Goal: Task Accomplishment & Management: Complete application form

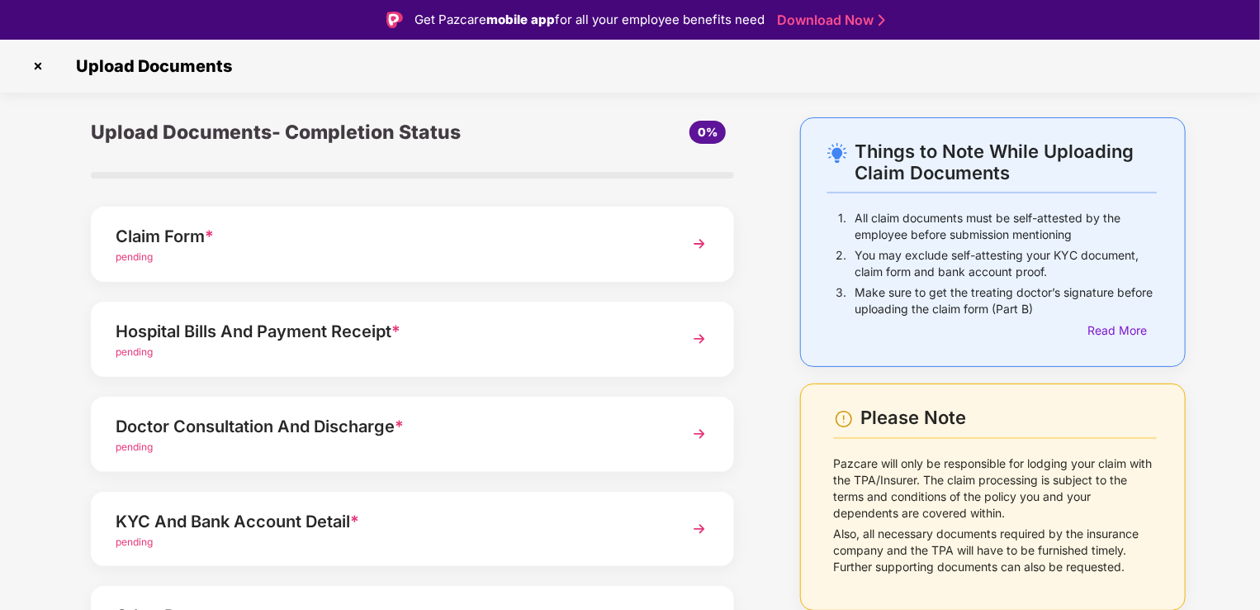
click at [697, 237] on img at bounding box center [700, 244] width 30 height 30
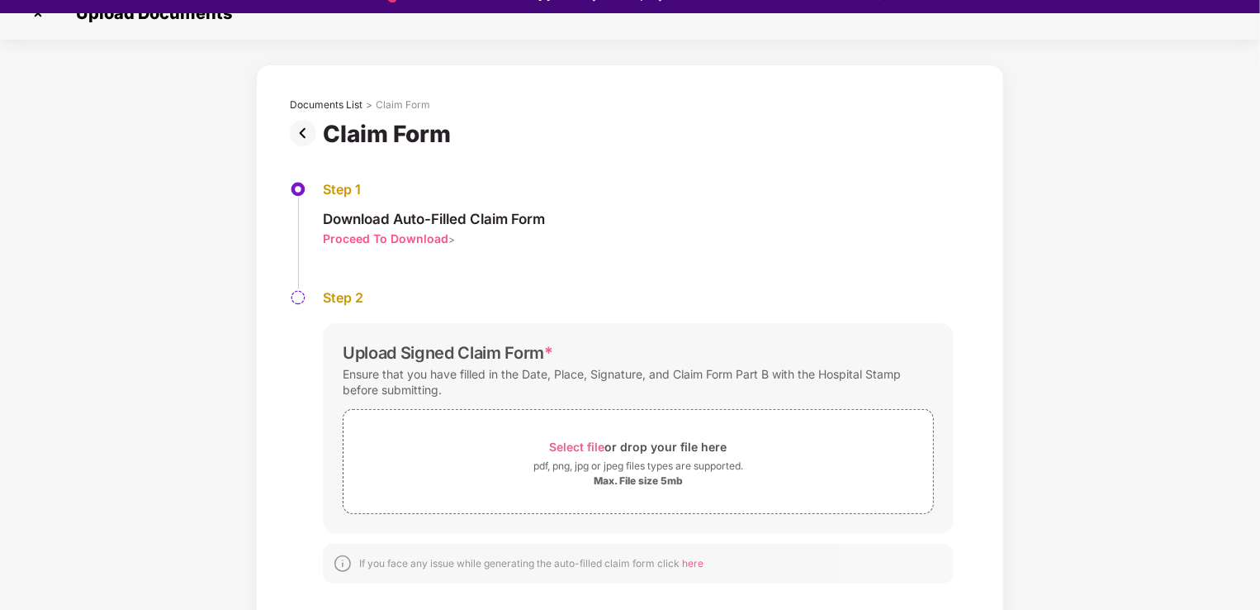
scroll to position [40, 0]
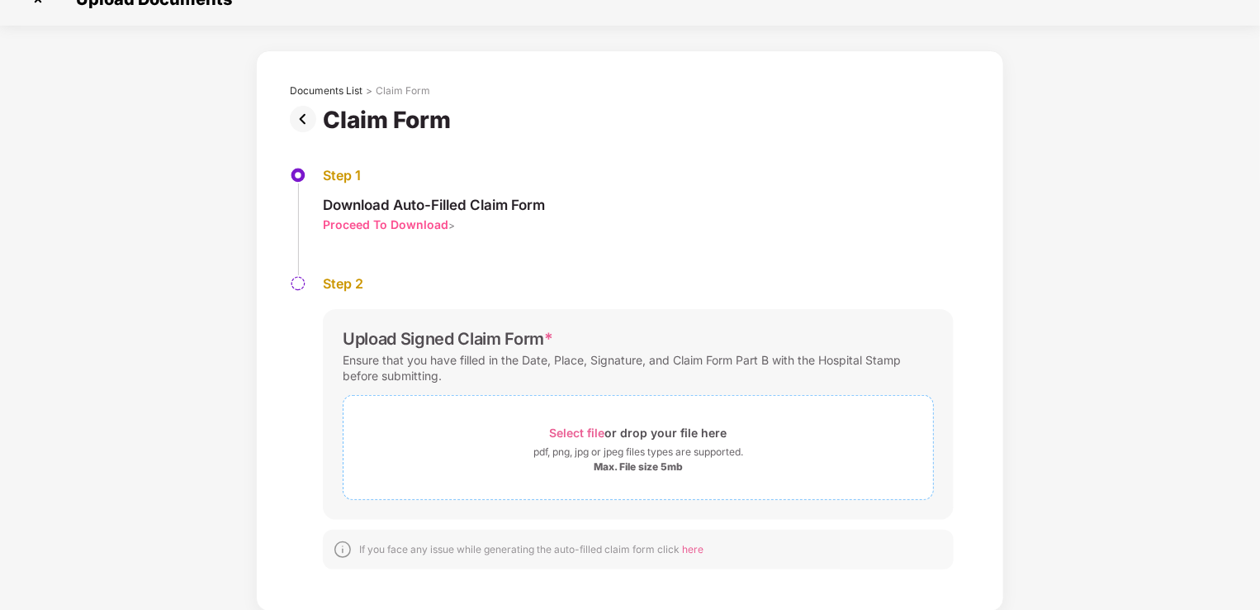
click at [598, 429] on span "Select file" at bounding box center [577, 432] width 55 height 14
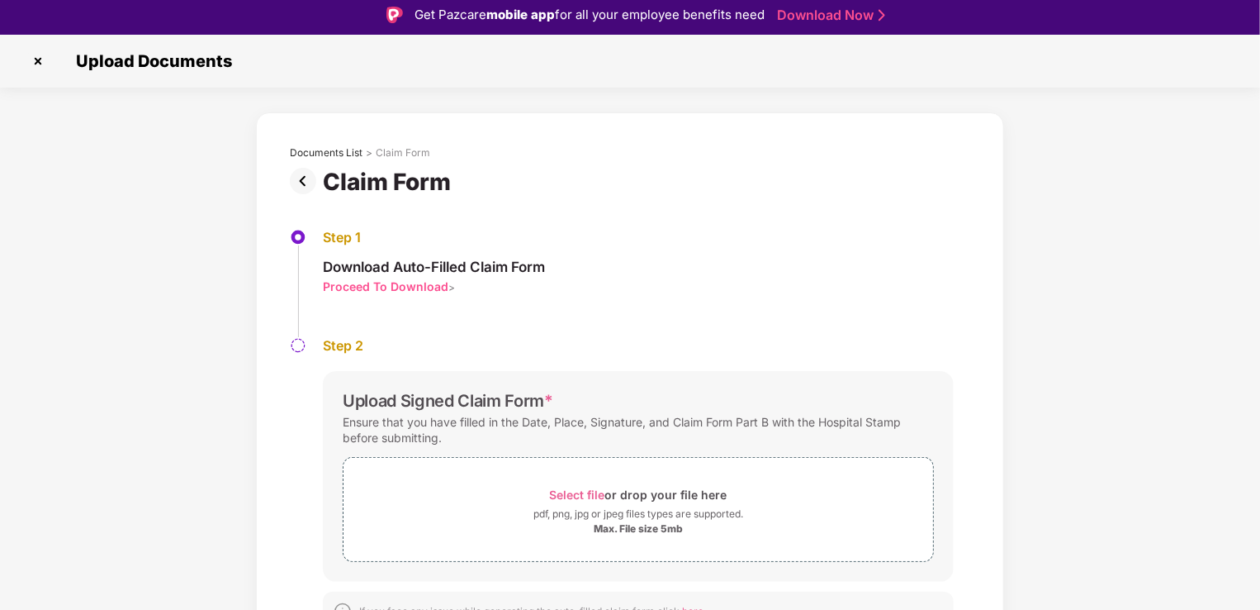
scroll to position [0, 0]
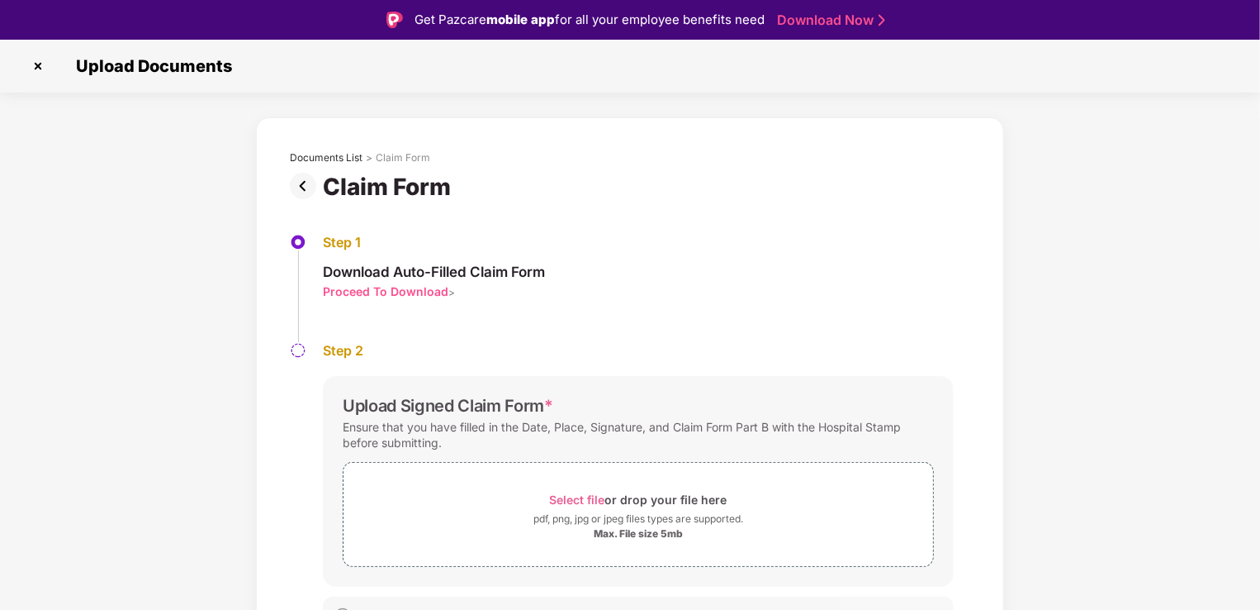
click at [301, 243] on img at bounding box center [298, 242] width 17 height 17
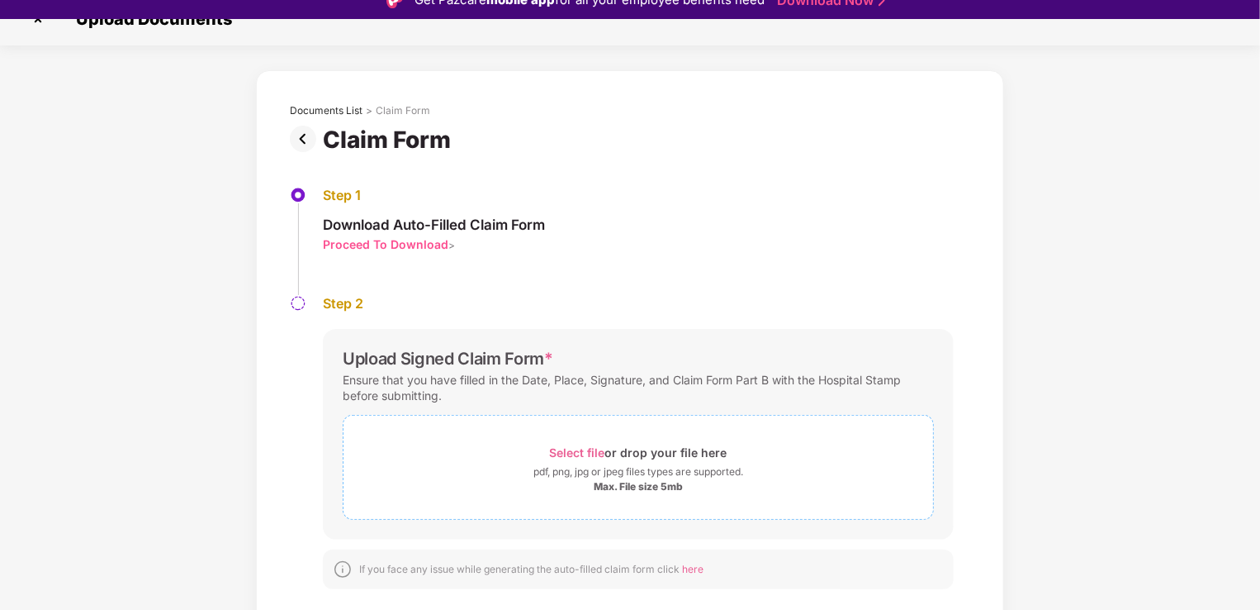
scroll to position [40, 0]
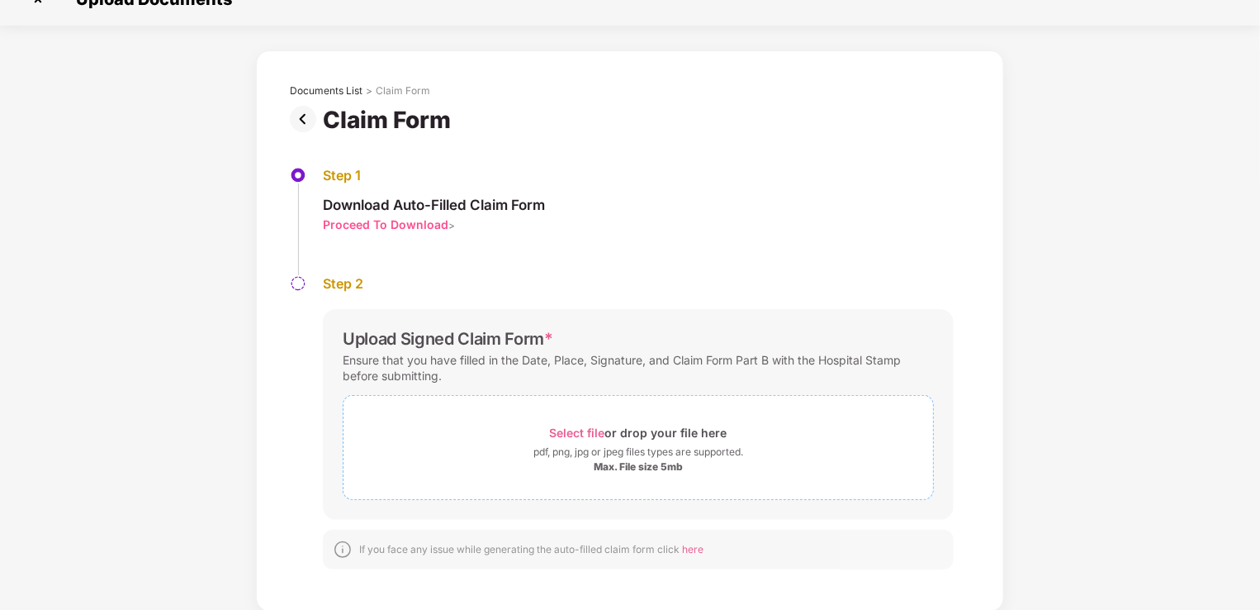
click at [580, 428] on span "Select file" at bounding box center [577, 432] width 55 height 14
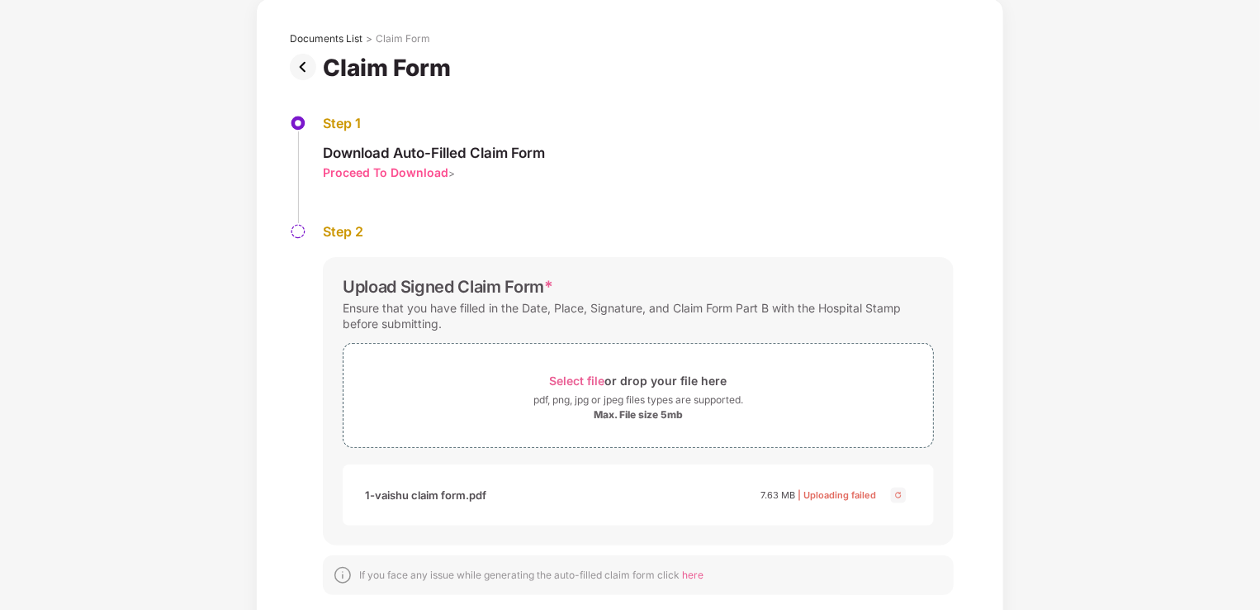
scroll to position [106, 0]
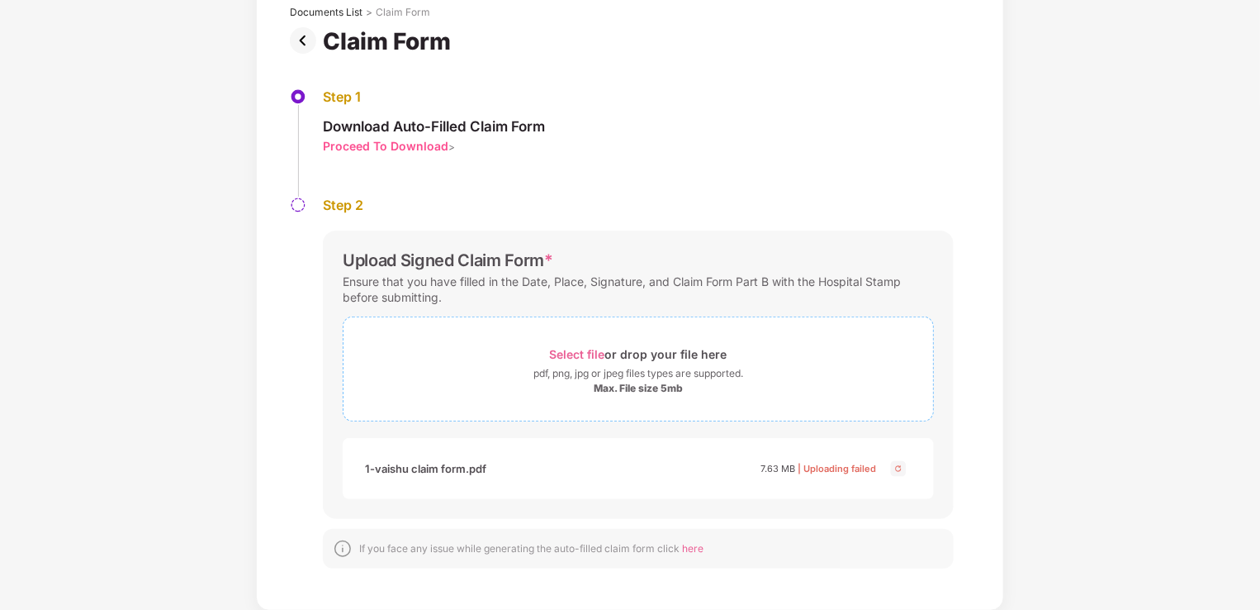
click at [590, 350] on span "Select file" at bounding box center [577, 354] width 55 height 14
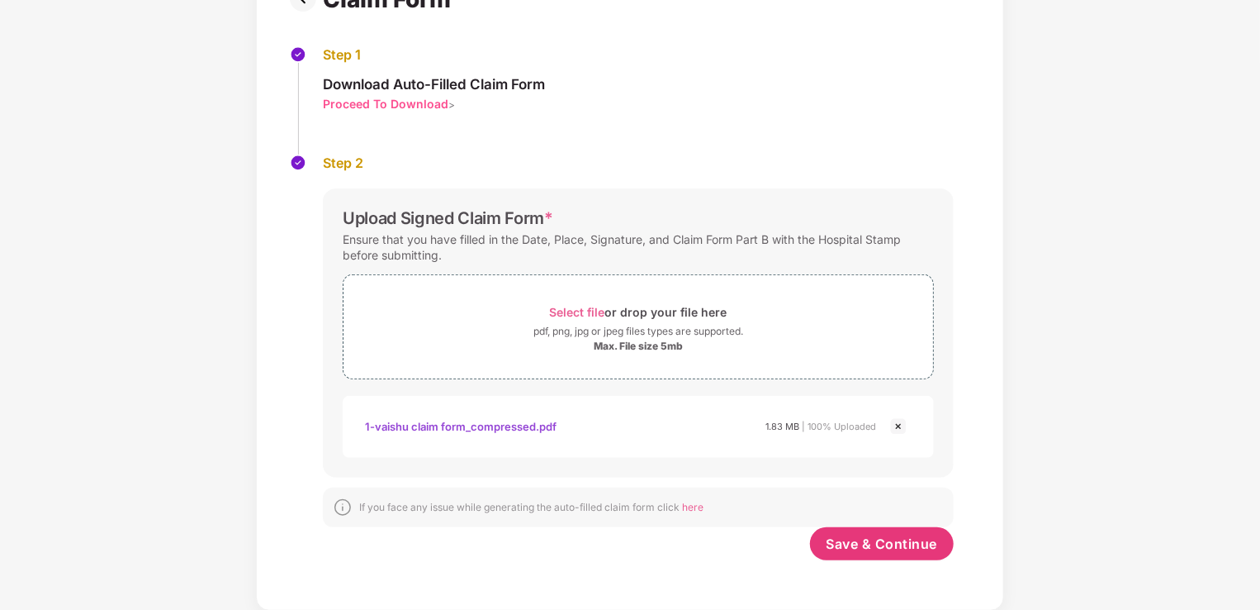
scroll to position [148, 0]
click at [902, 545] on span "Save & Continue" at bounding box center [883, 543] width 112 height 18
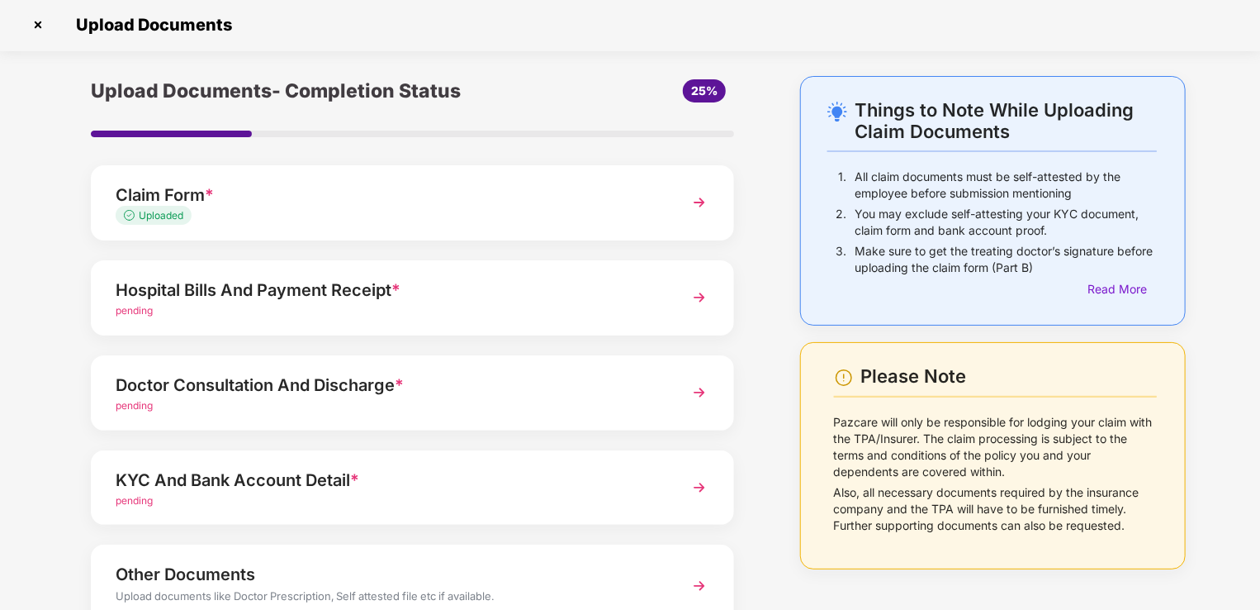
scroll to position [0, 0]
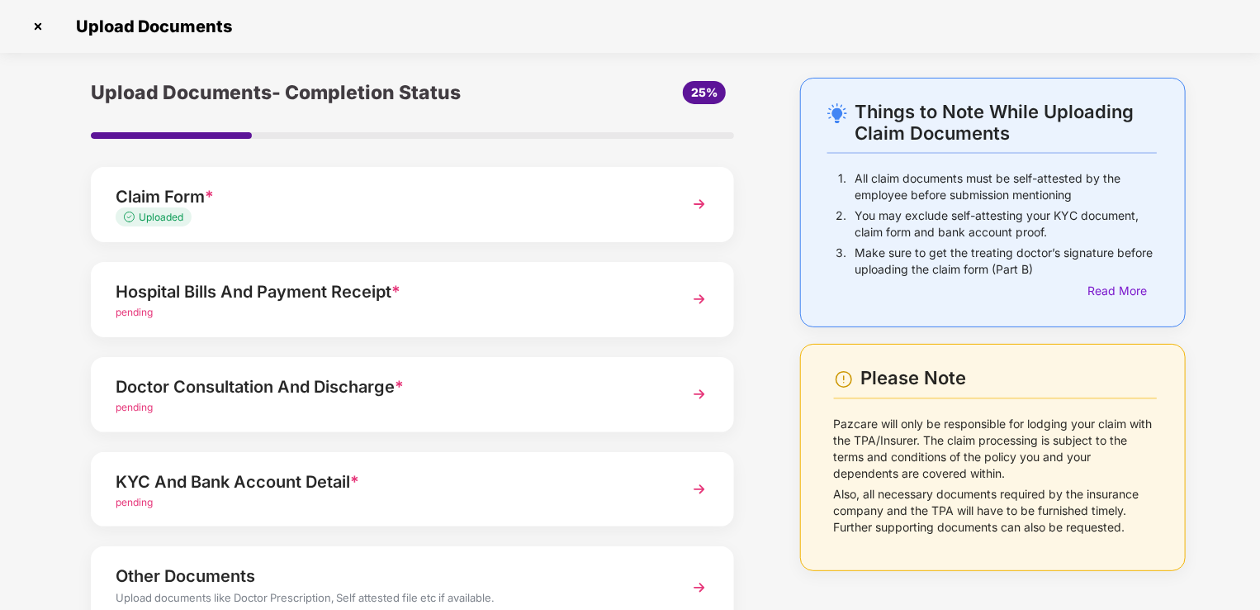
click at [694, 302] on img at bounding box center [700, 299] width 30 height 30
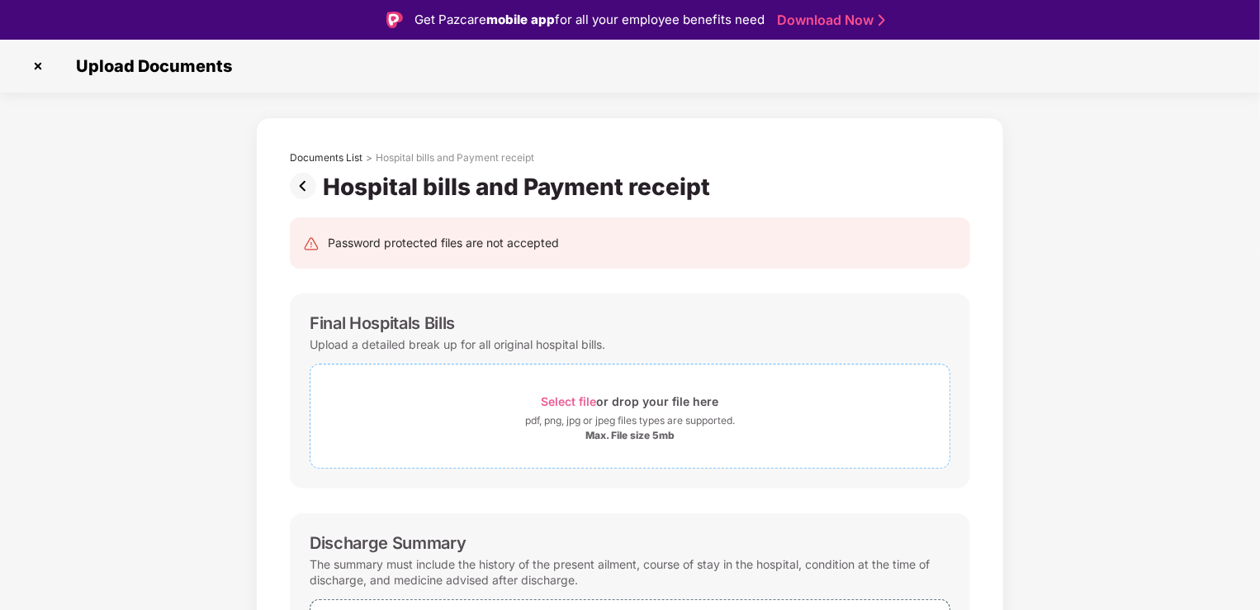
click at [584, 404] on span "Select file" at bounding box center [569, 401] width 55 height 14
click at [575, 401] on span "Select file" at bounding box center [569, 401] width 55 height 14
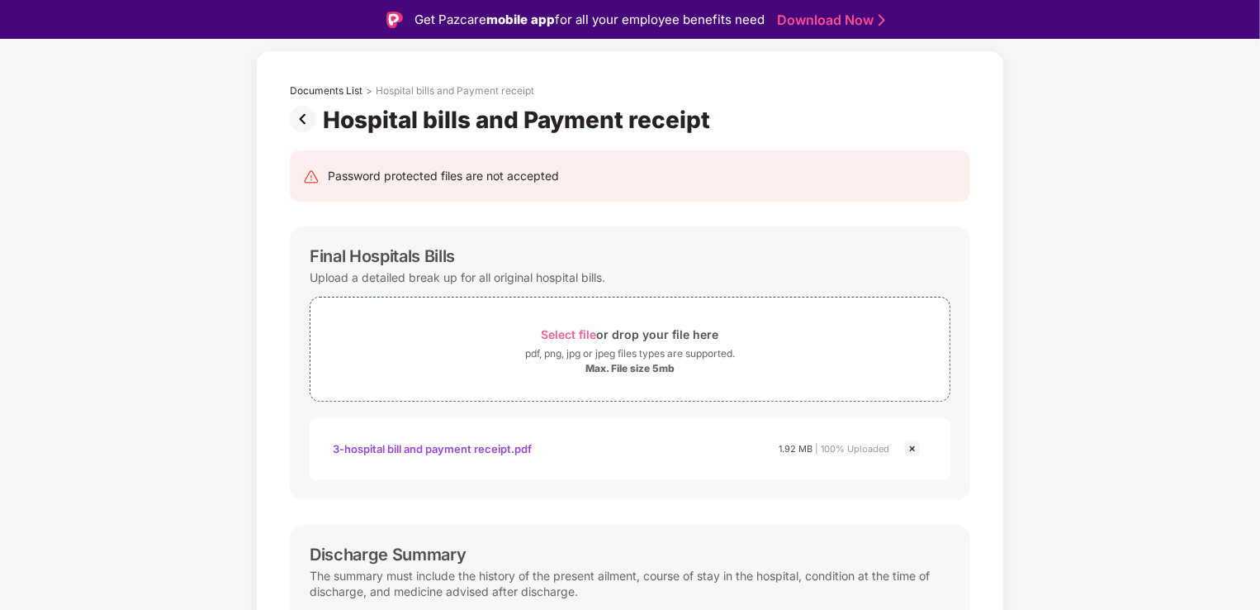
scroll to position [165, 0]
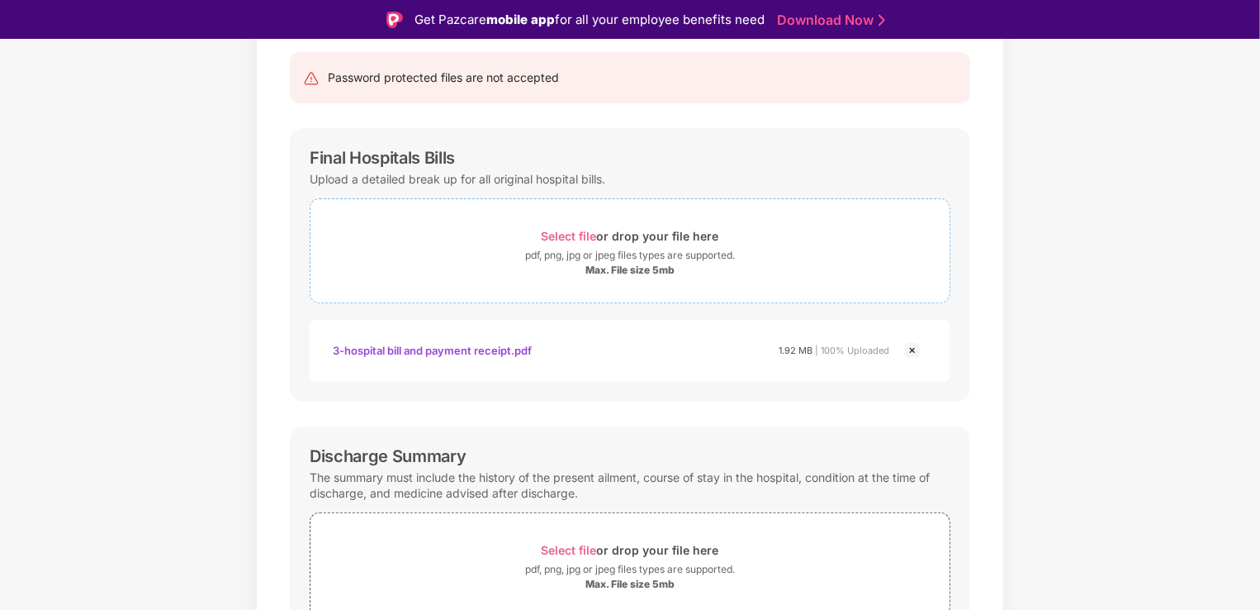
click at [569, 243] on div "Select file or drop your file here" at bounding box center [631, 236] width 178 height 22
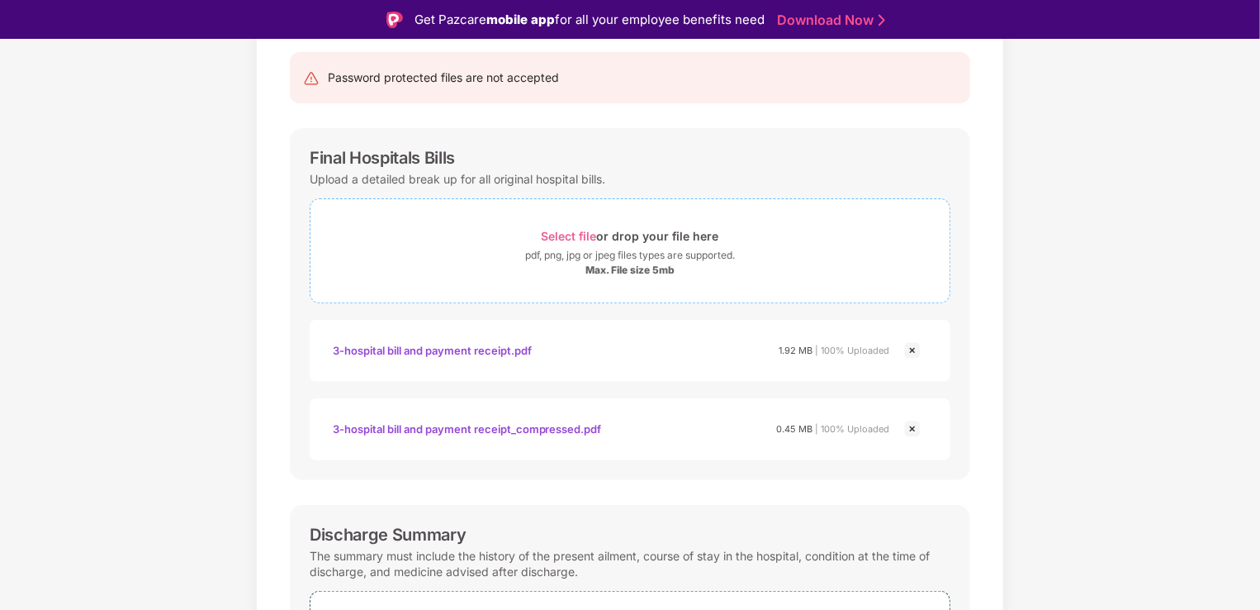
scroll to position [496, 0]
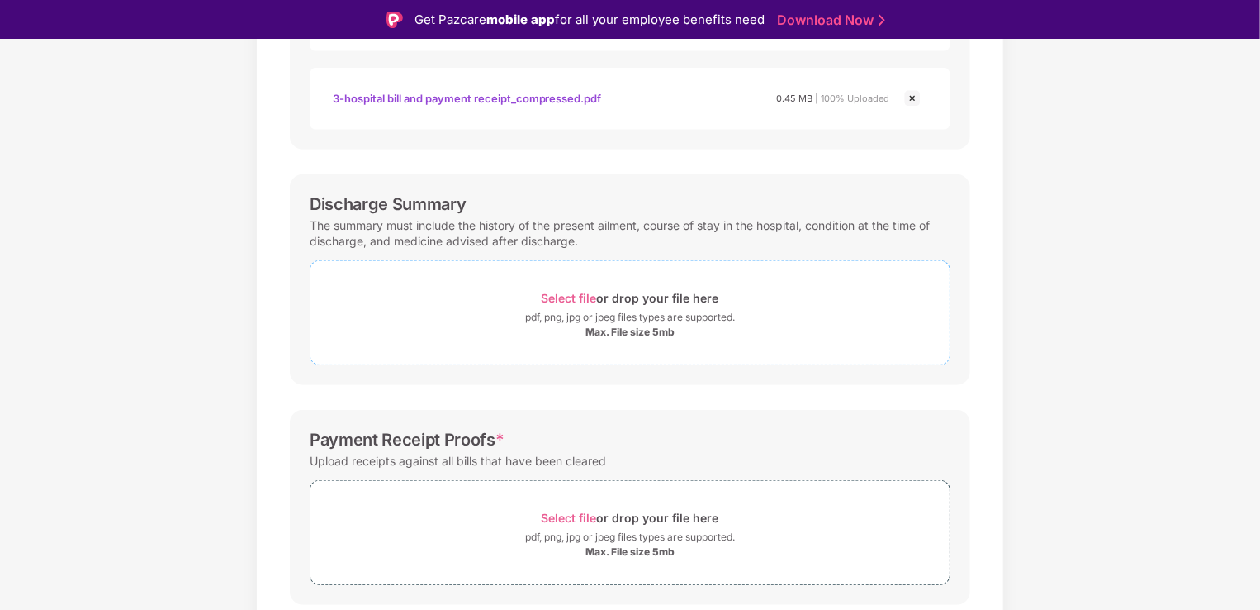
click at [574, 296] on span "Select file" at bounding box center [569, 298] width 55 height 14
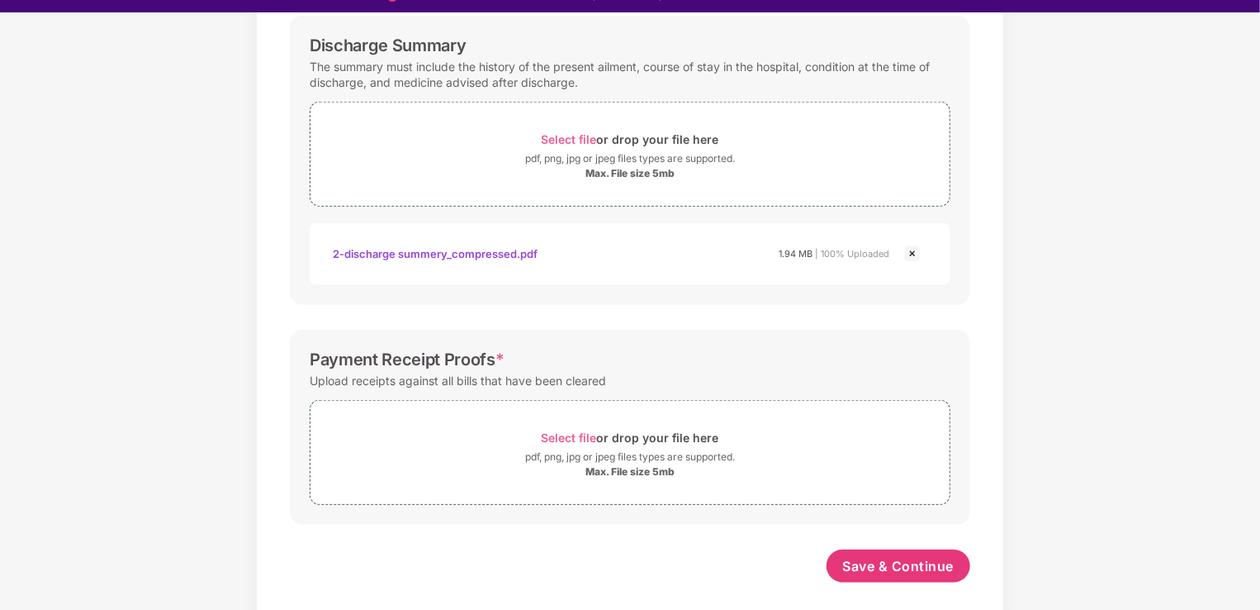
scroll to position [40, 0]
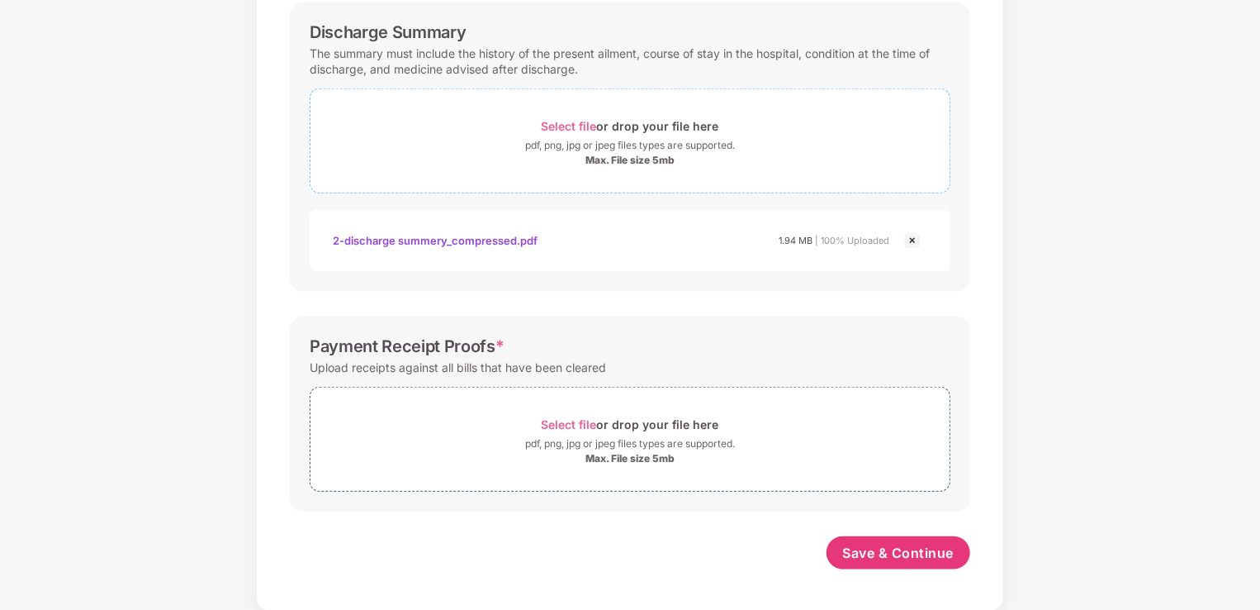
click at [571, 134] on div "Select file or drop your file here" at bounding box center [631, 126] width 178 height 22
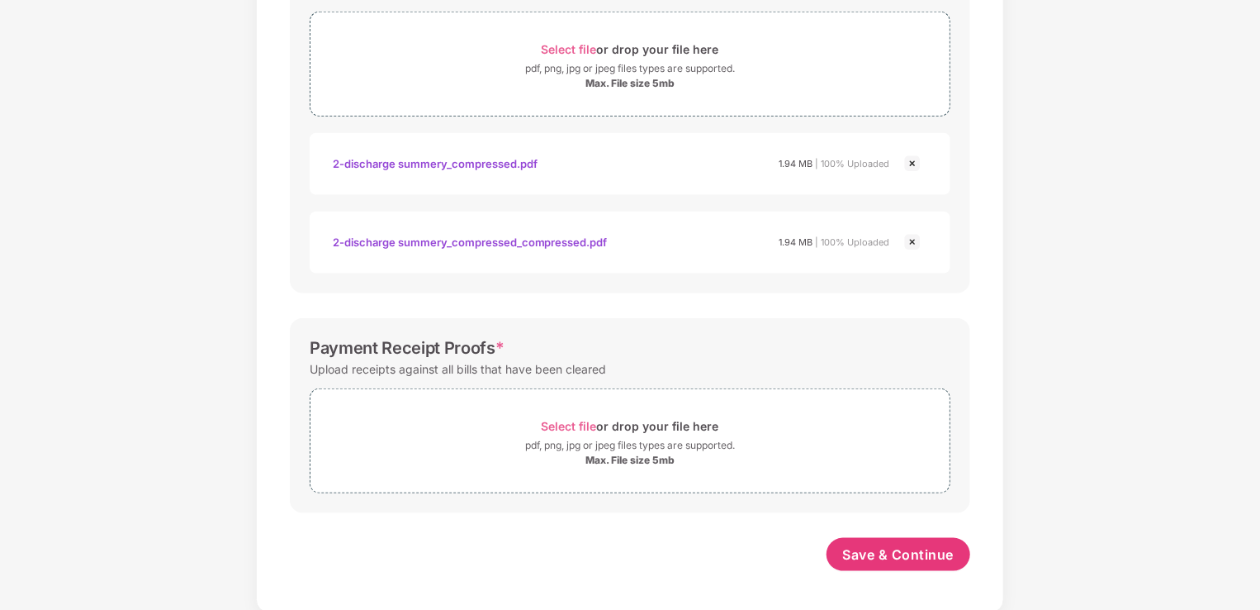
scroll to position [706, 0]
click at [915, 236] on img at bounding box center [913, 240] width 20 height 20
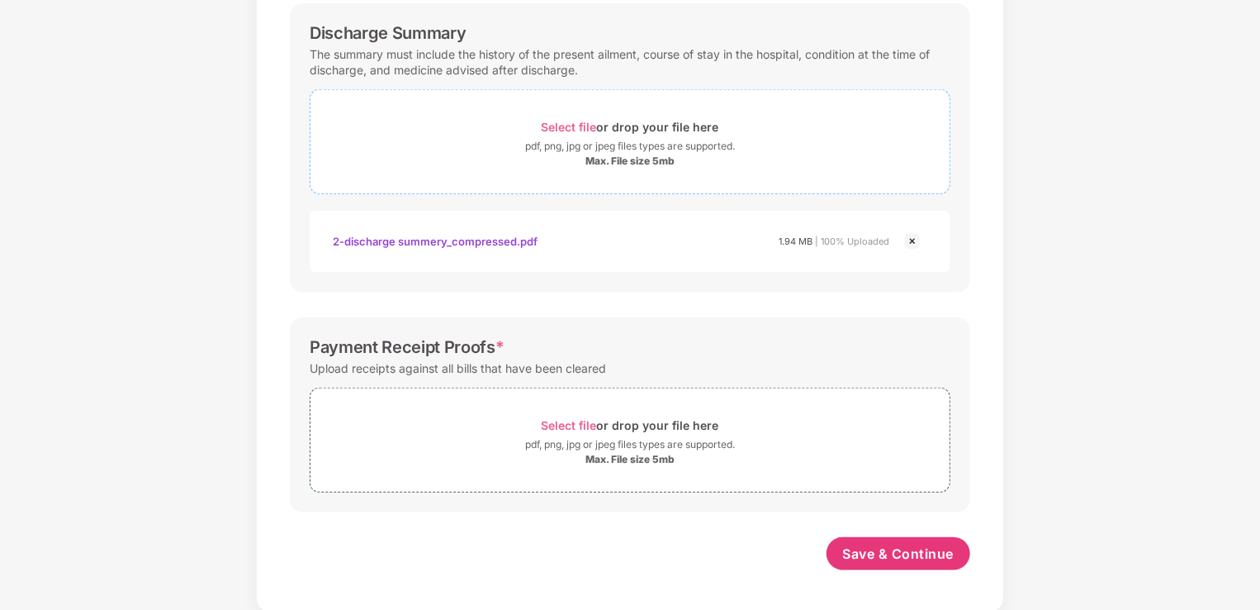
scroll to position [628, 0]
click at [1032, 501] on div "Documents List > Hospital bills and Payment receipt Hospital bills and Payment …" at bounding box center [630, 30] width 1260 height 1161
drag, startPoint x: 1059, startPoint y: 484, endPoint x: 863, endPoint y: 577, distance: 216.9
click at [1059, 483] on div "Documents List > Hospital bills and Payment receipt Hospital bills and Payment …" at bounding box center [630, 30] width 1260 height 1161
drag, startPoint x: 879, startPoint y: 553, endPoint x: 848, endPoint y: 546, distance: 31.5
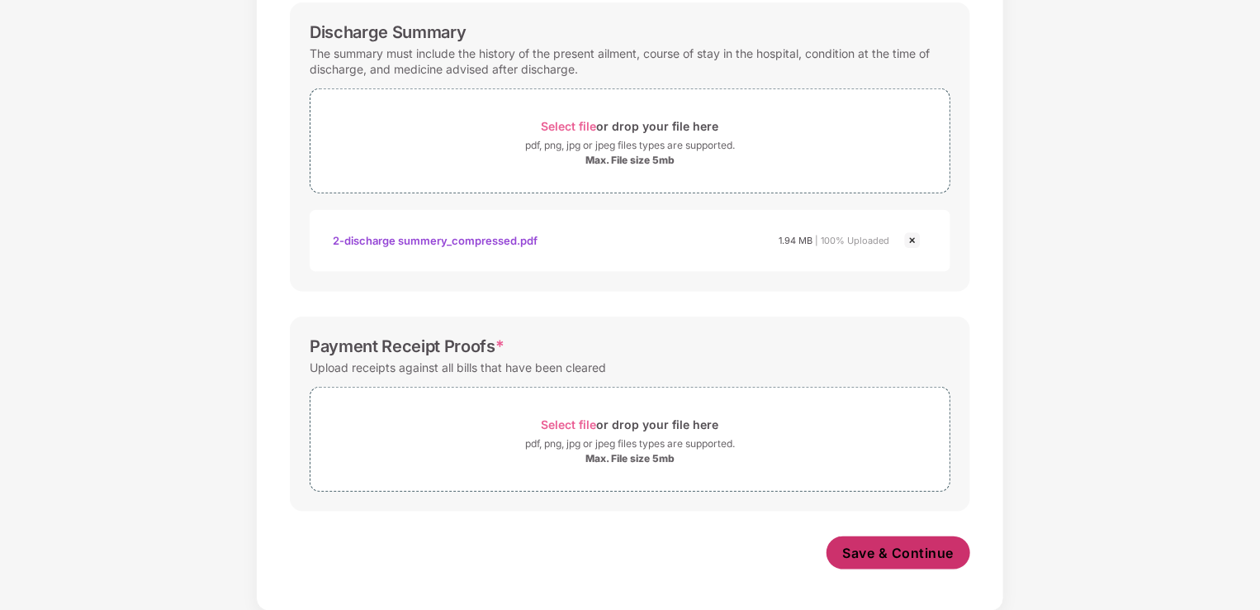
click at [881, 553] on span "Save & Continue" at bounding box center [899, 553] width 112 height 18
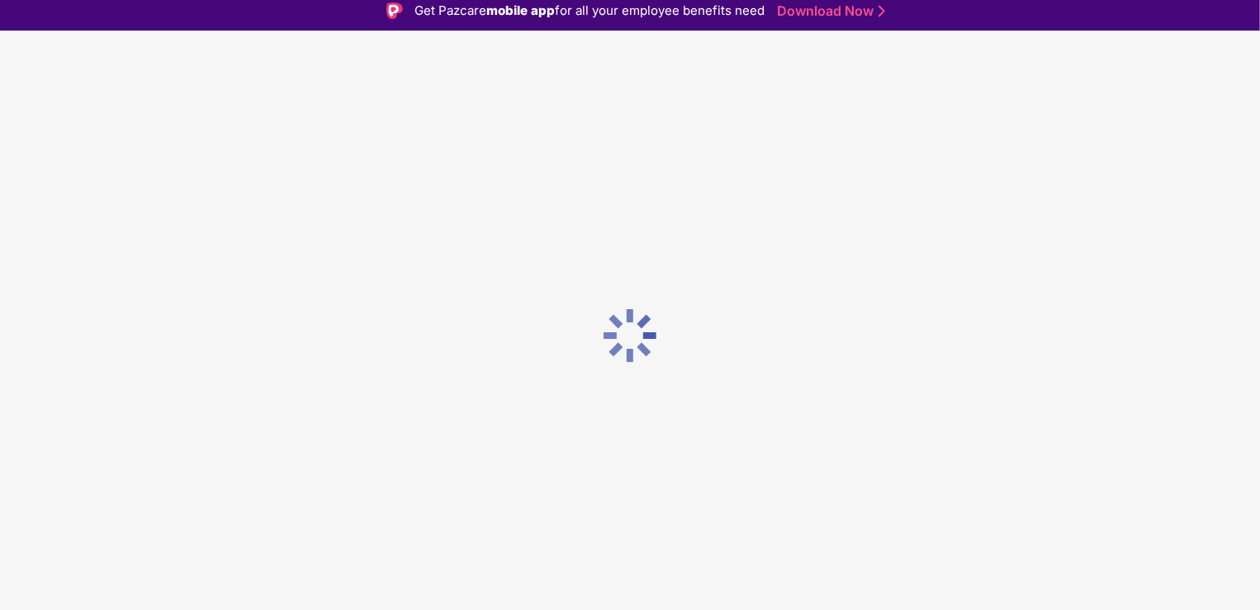
scroll to position [0, 0]
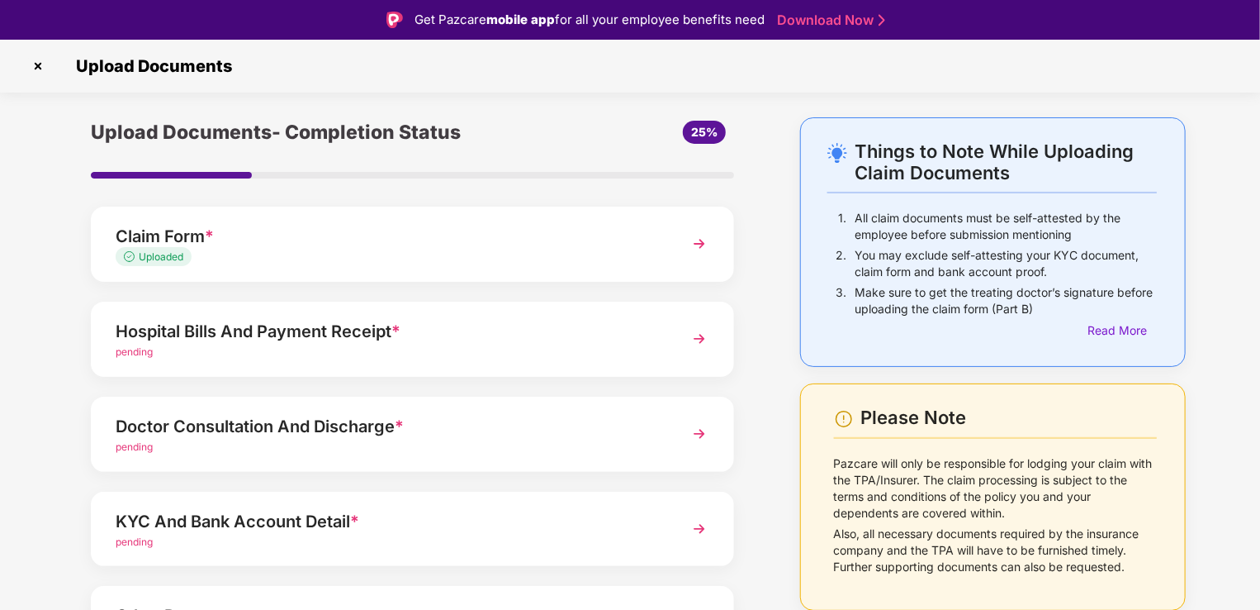
click at [689, 337] on img at bounding box center [700, 339] width 30 height 30
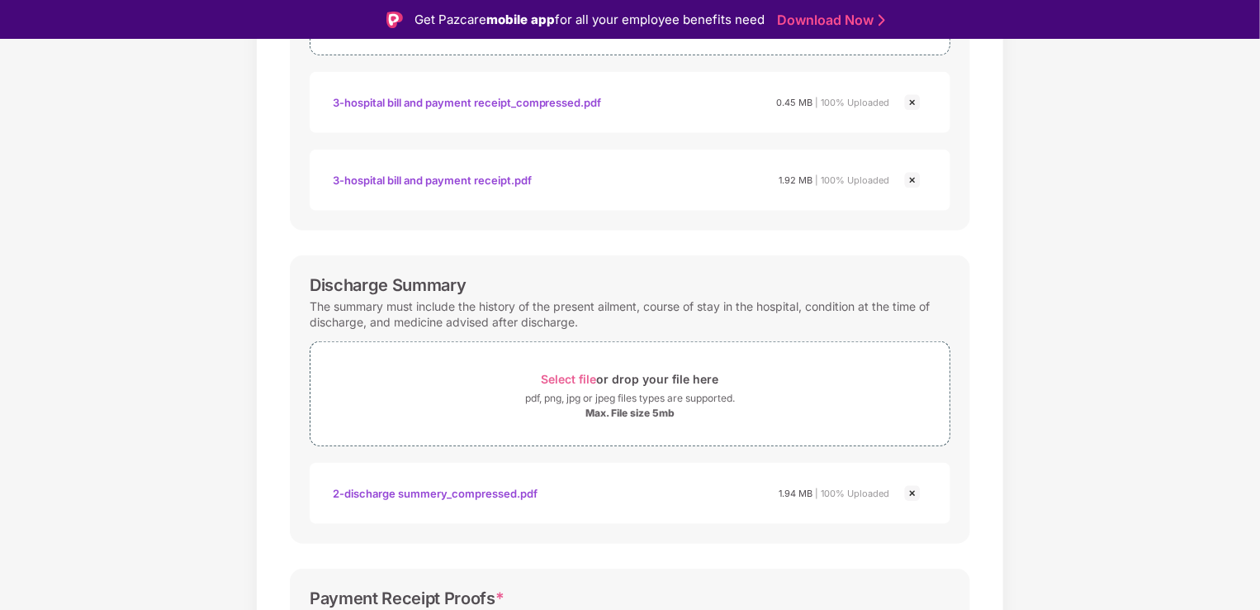
scroll to position [165, 0]
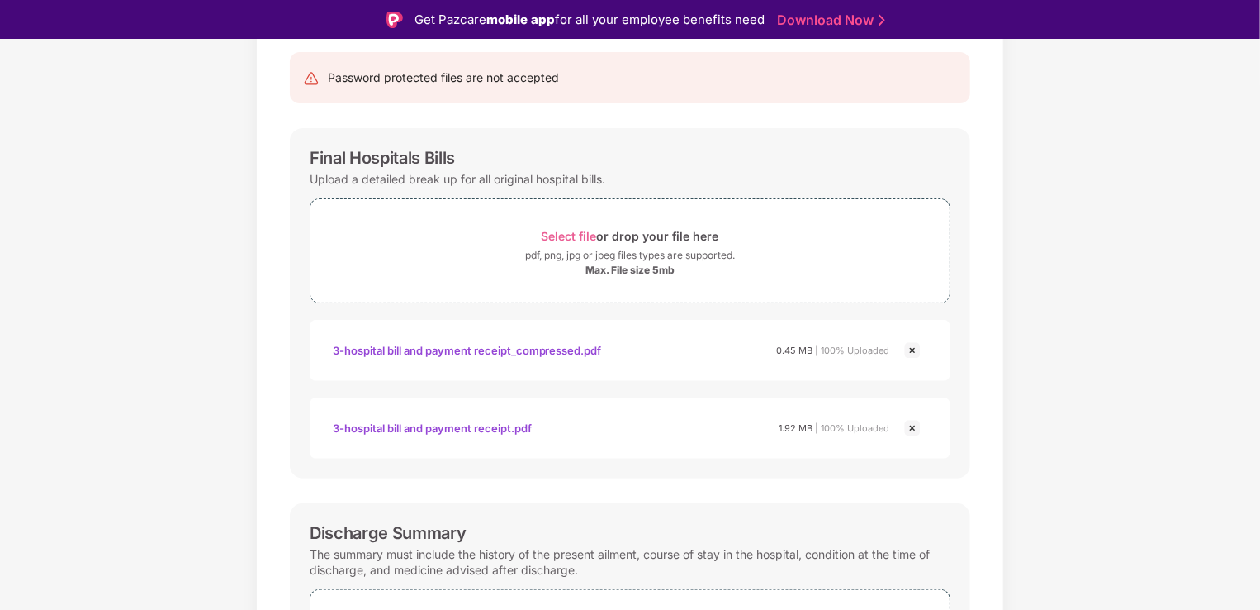
click at [910, 348] on img at bounding box center [913, 350] width 20 height 20
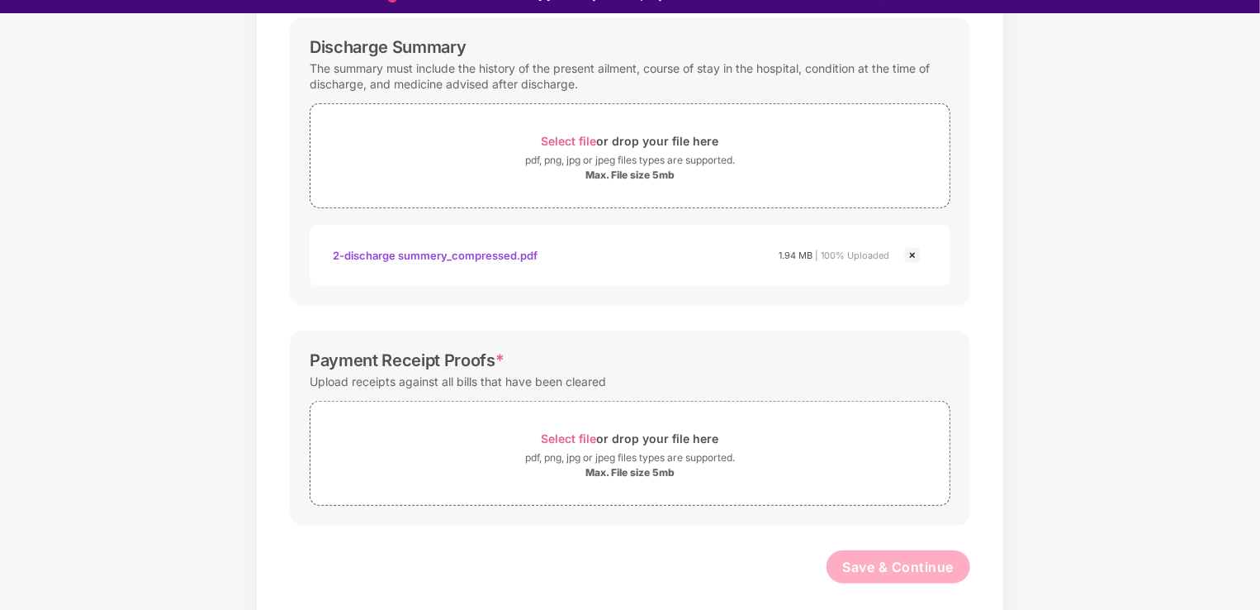
scroll to position [40, 0]
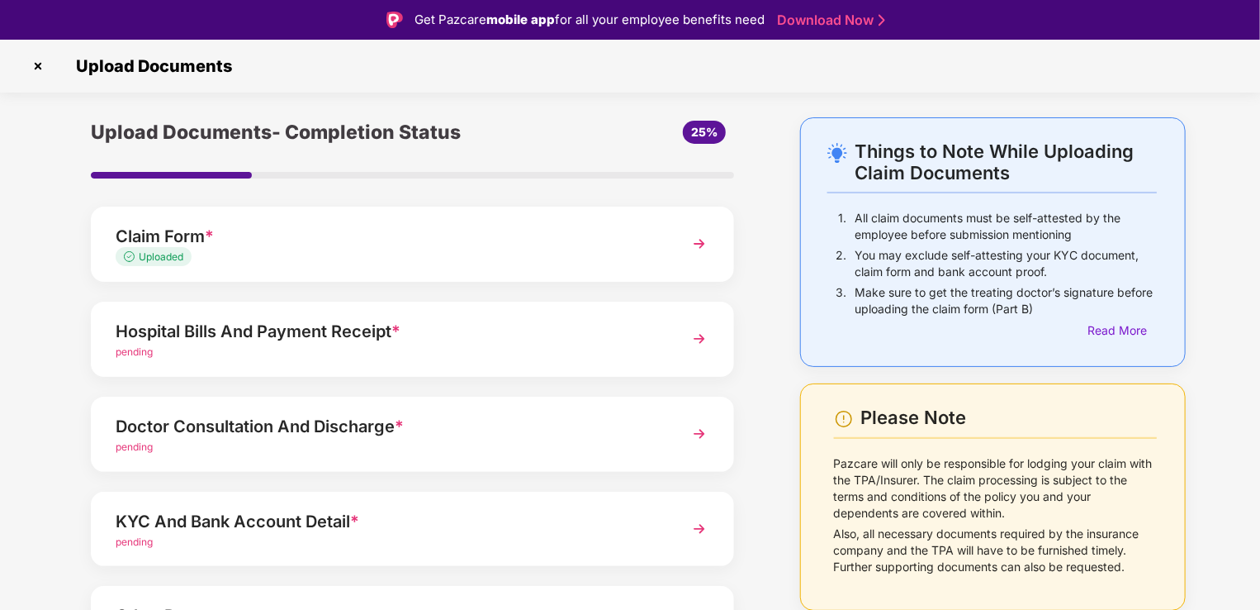
click at [695, 341] on img at bounding box center [700, 339] width 30 height 30
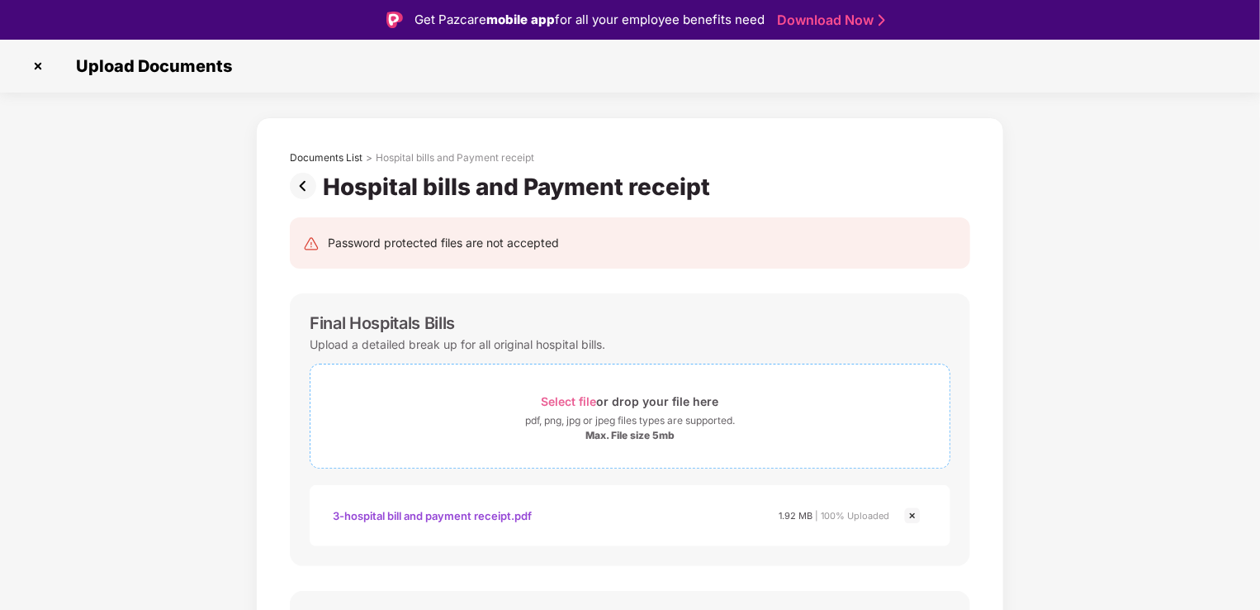
click at [576, 397] on span "Select file" at bounding box center [569, 401] width 55 height 14
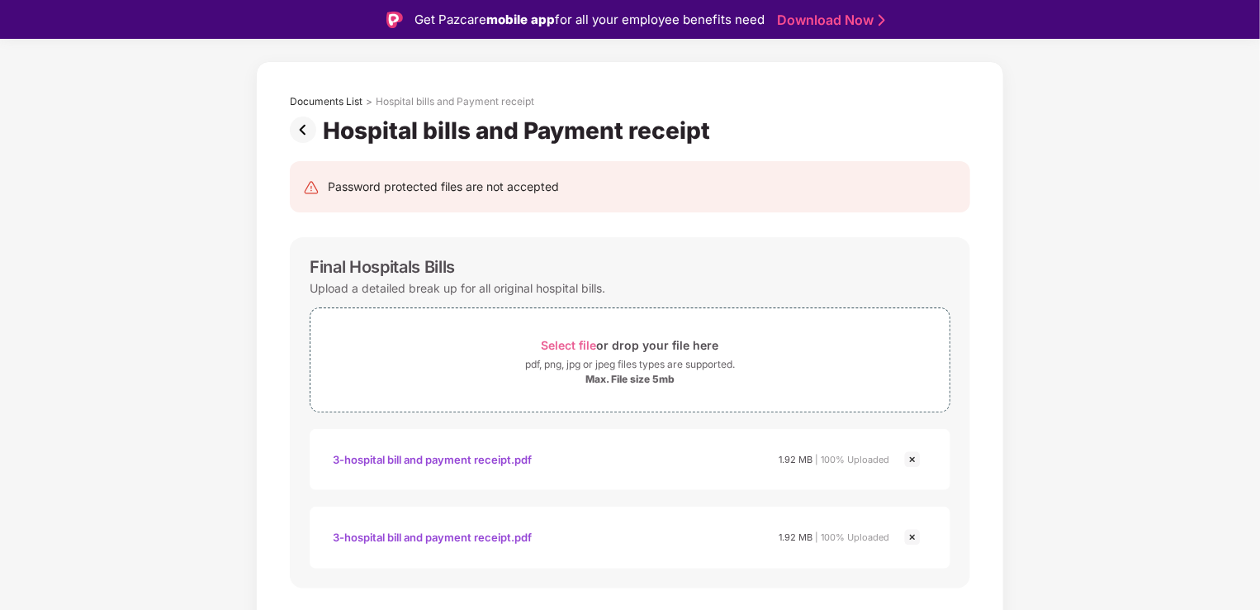
scroll to position [165, 0]
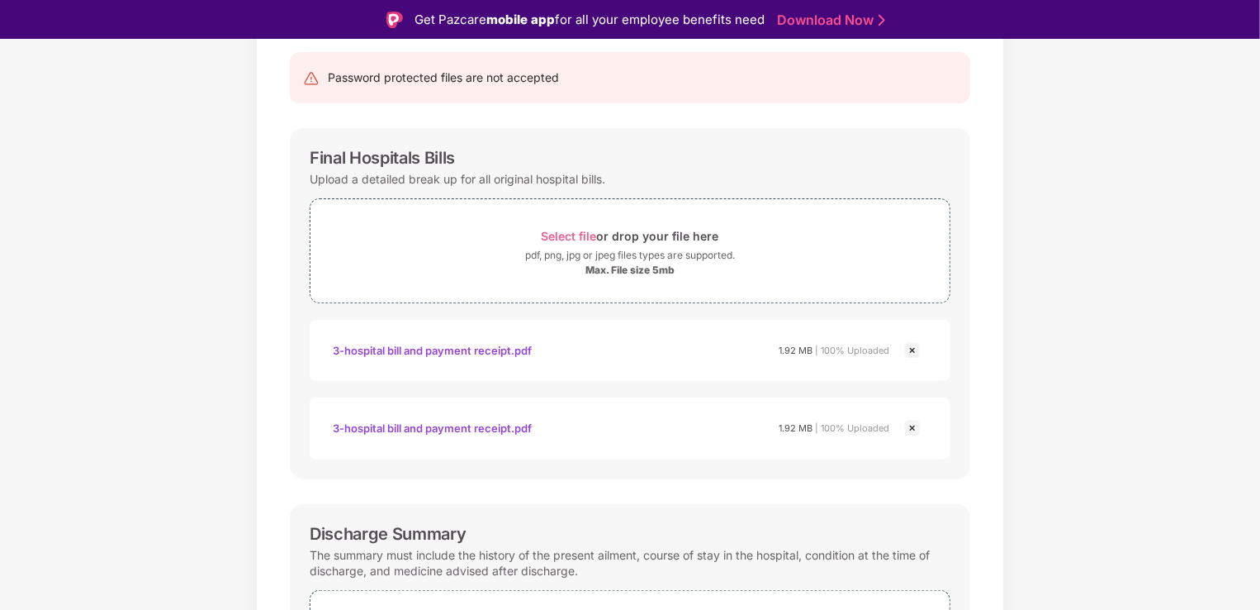
click at [913, 426] on img at bounding box center [913, 428] width 20 height 20
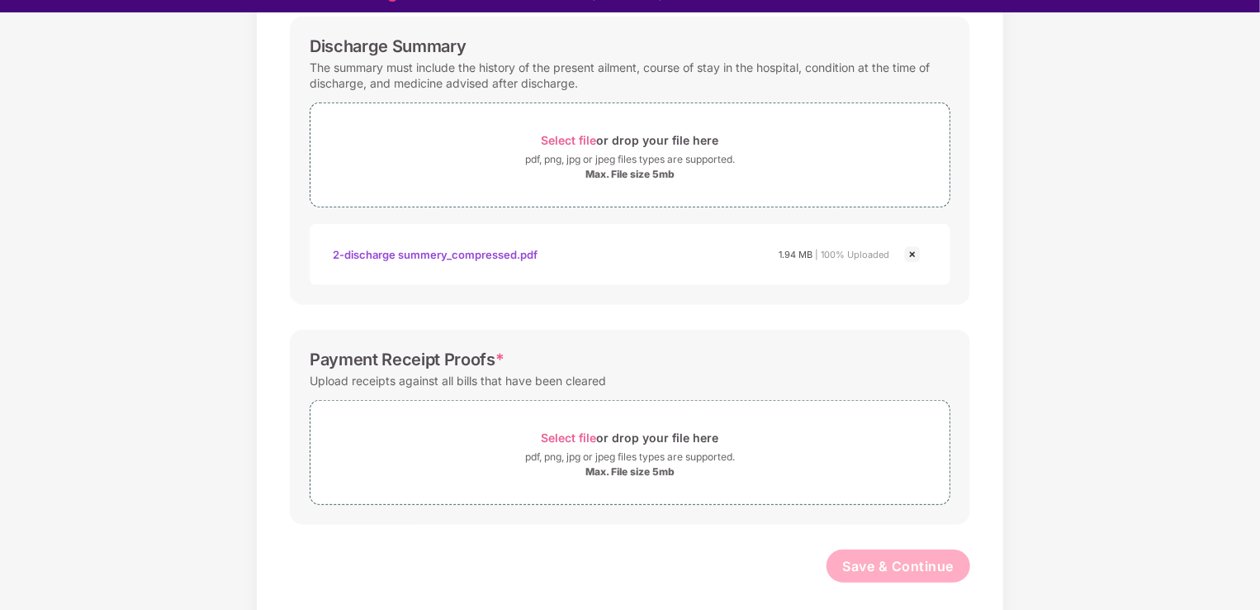
scroll to position [40, 0]
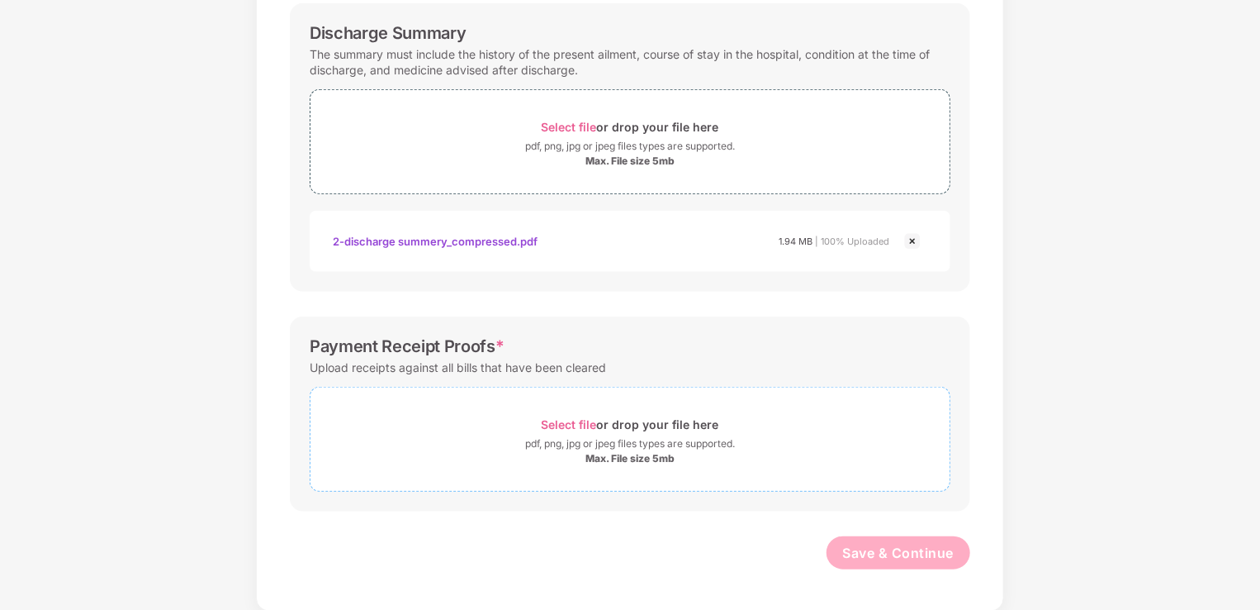
click at [582, 418] on span "Select file" at bounding box center [569, 424] width 55 height 14
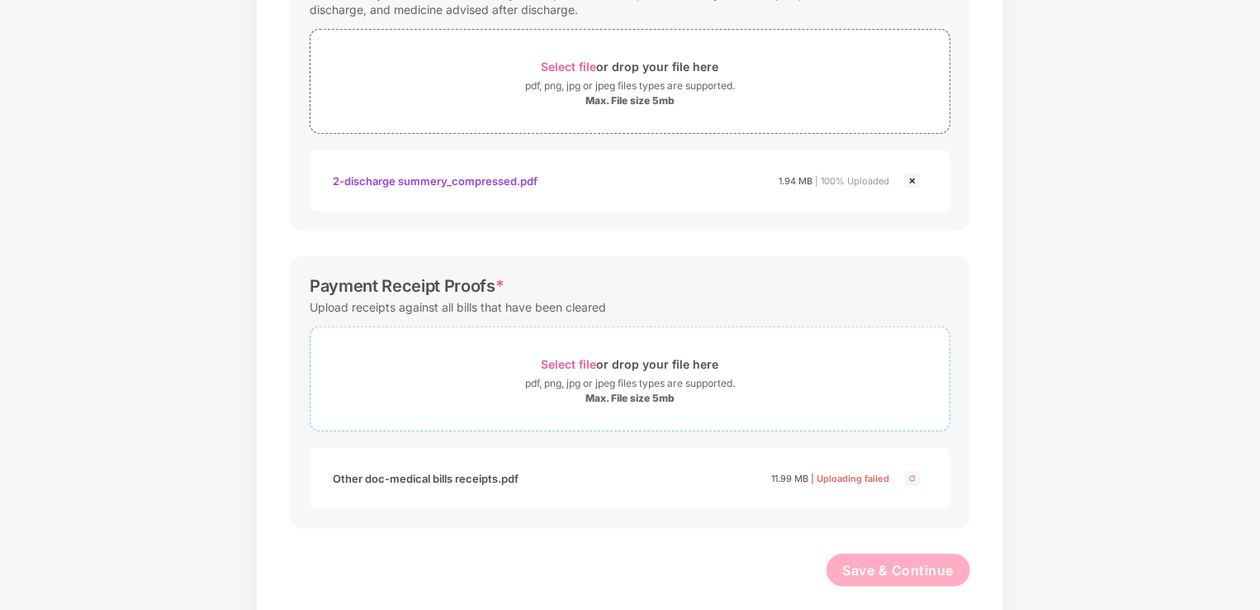
scroll to position [624, 0]
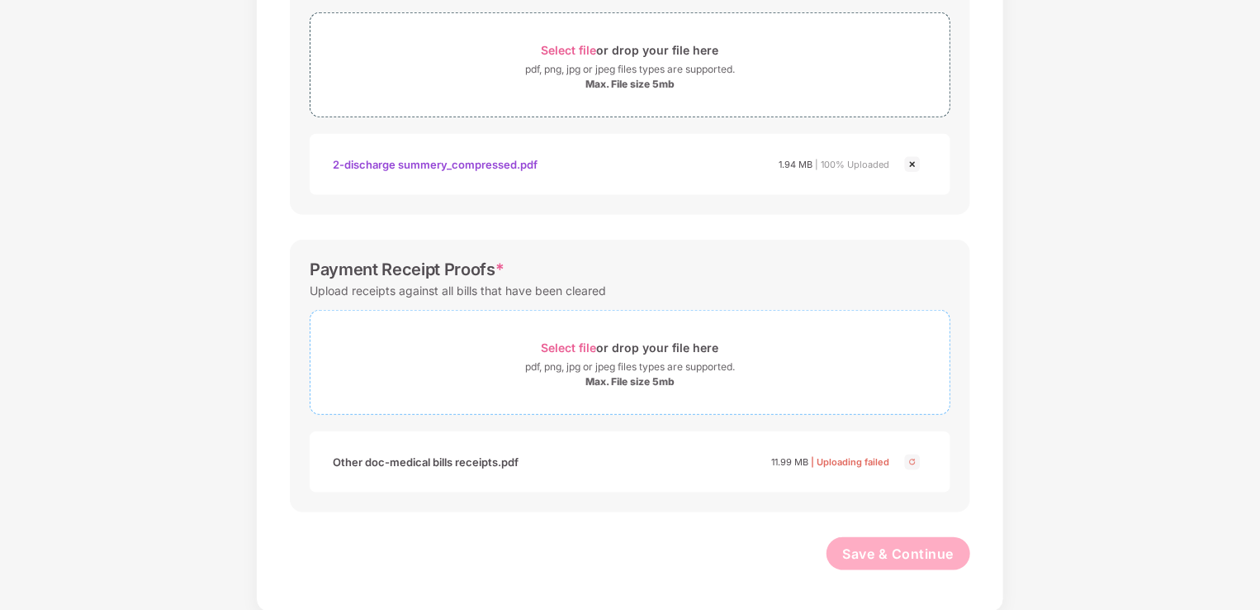
click at [577, 340] on span "Select file" at bounding box center [569, 347] width 55 height 14
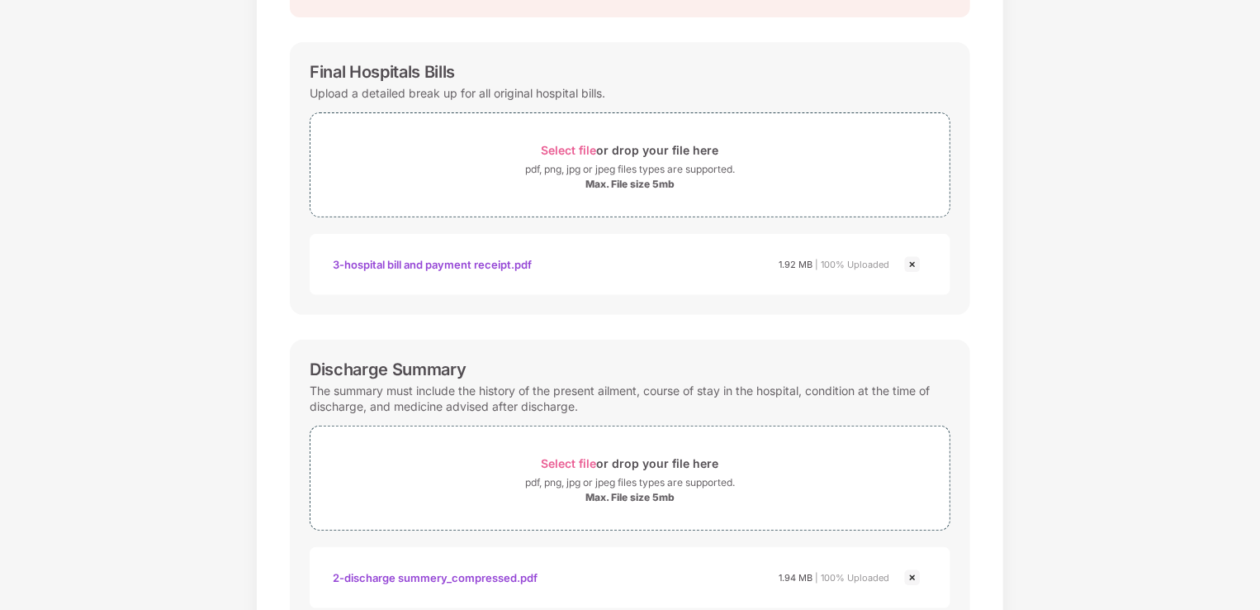
scroll to position [626, 0]
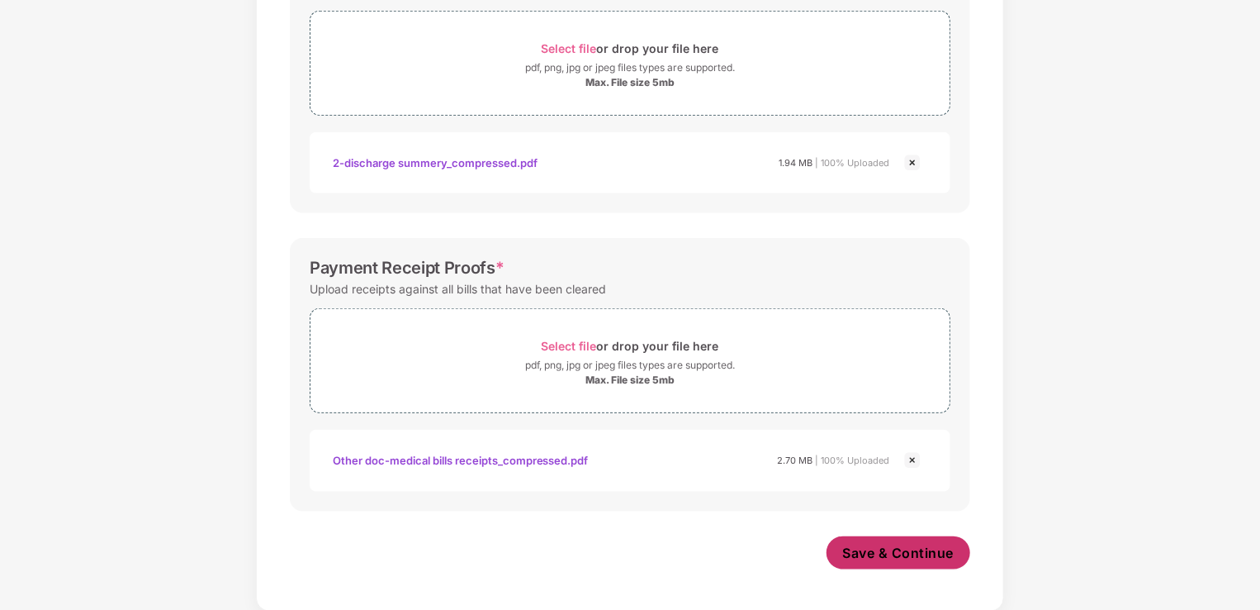
click at [905, 547] on span "Save & Continue" at bounding box center [899, 553] width 112 height 18
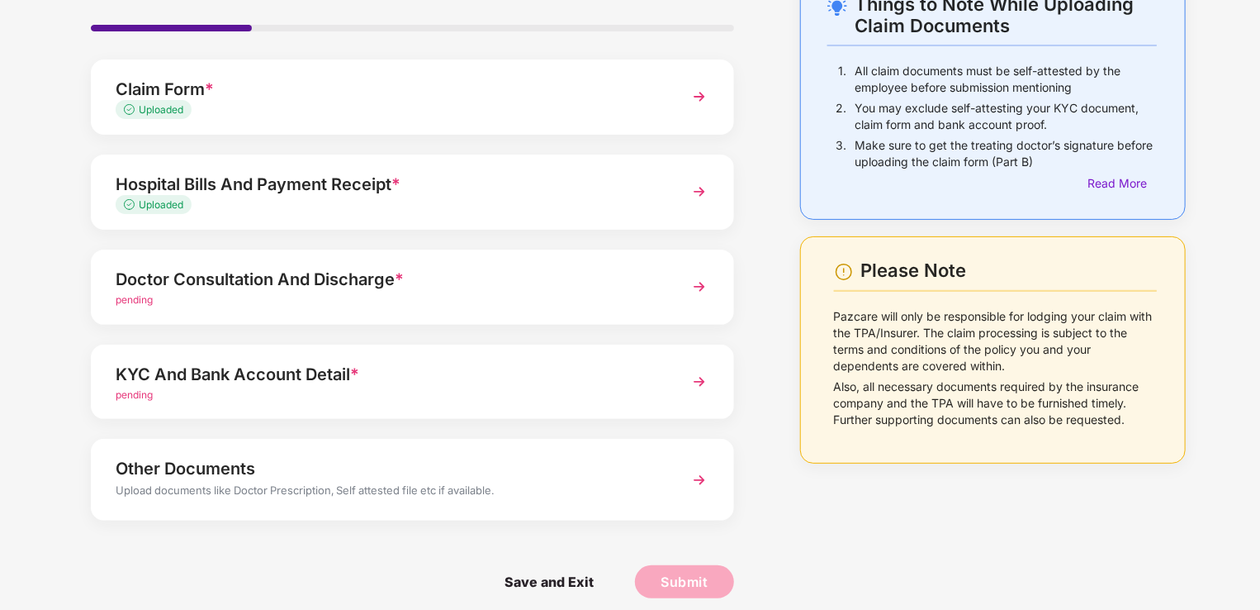
scroll to position [120, 0]
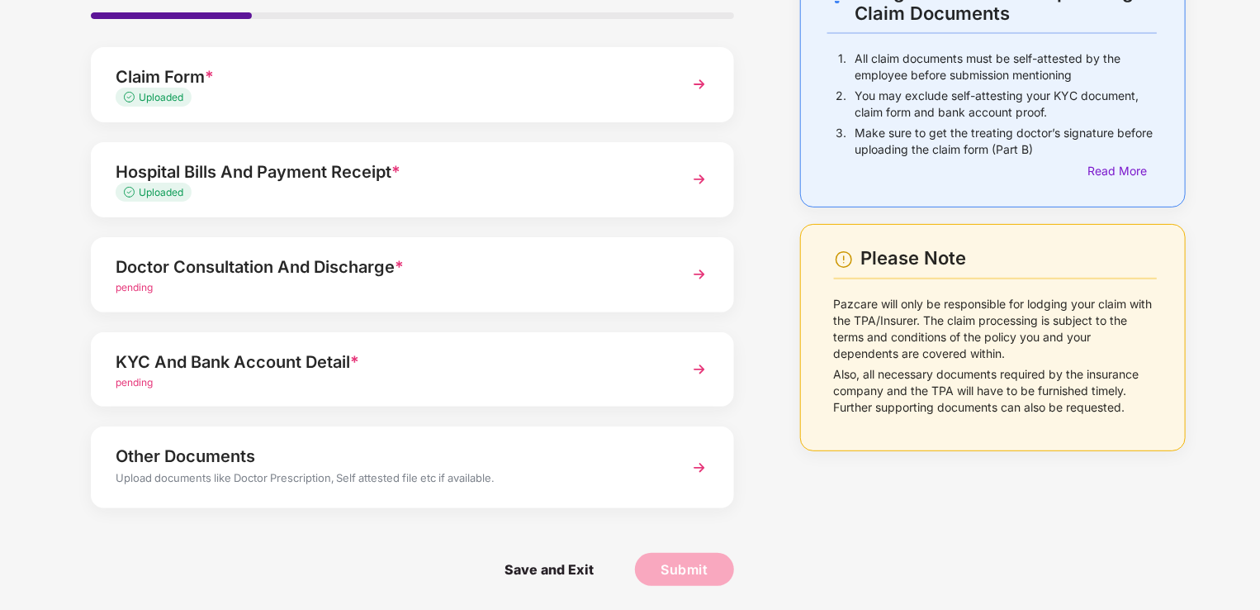
click at [696, 187] on img at bounding box center [700, 179] width 30 height 30
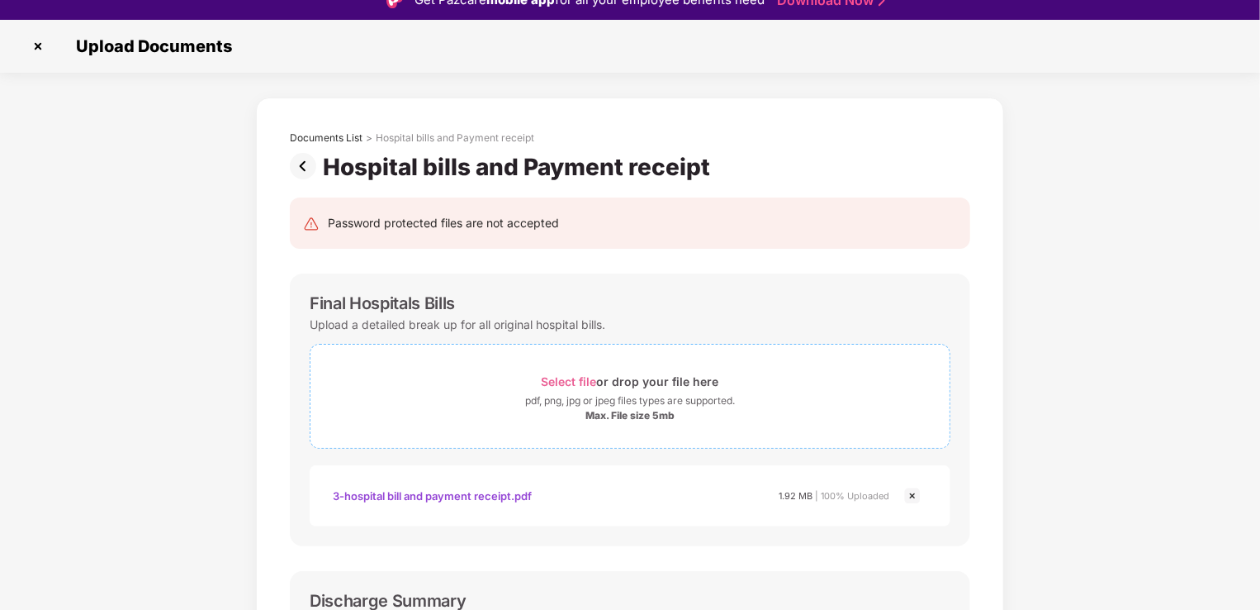
scroll to position [0, 0]
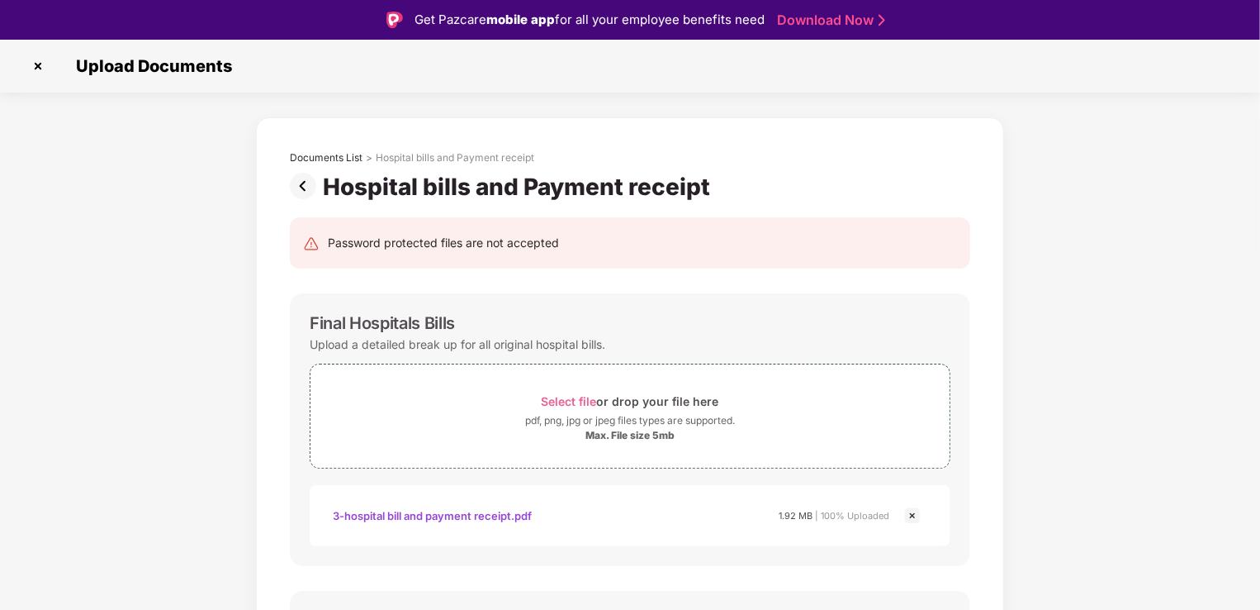
click at [304, 185] on img at bounding box center [306, 186] width 33 height 26
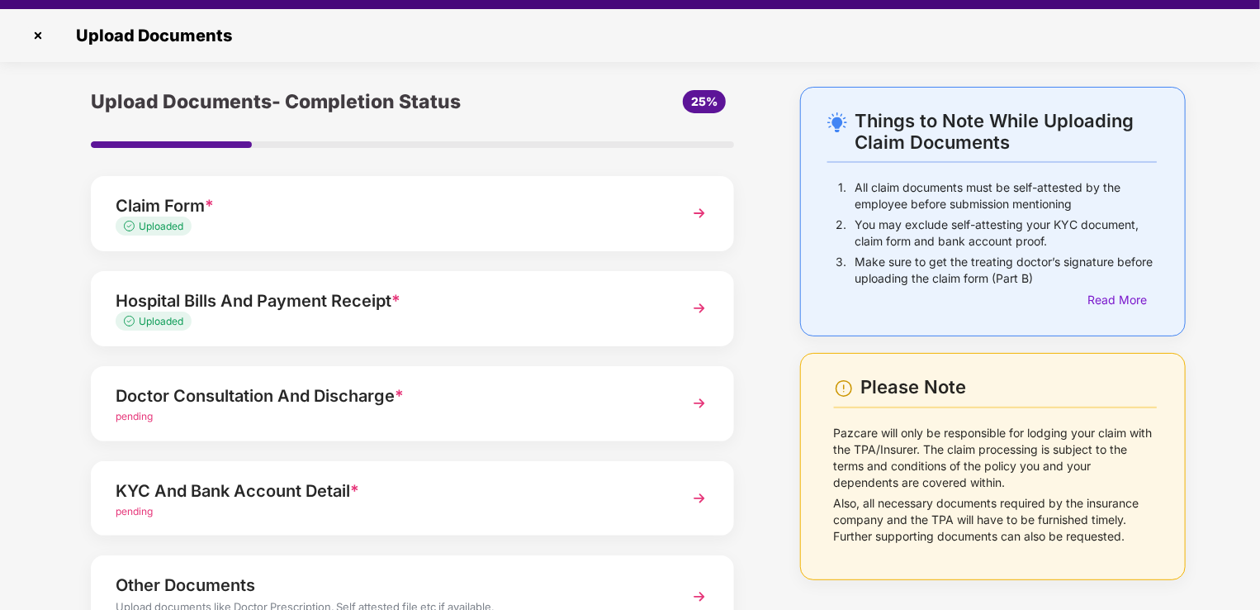
scroll to position [40, 0]
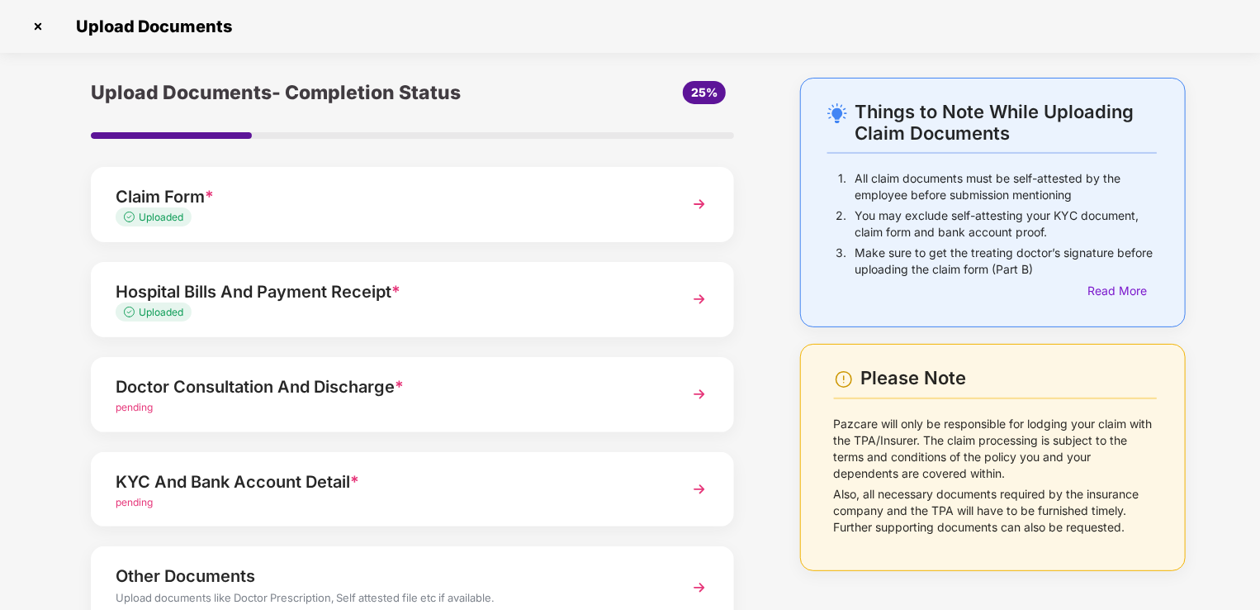
click at [682, 388] on div "Doctor Consultation And Discharge * pending" at bounding box center [412, 394] width 643 height 75
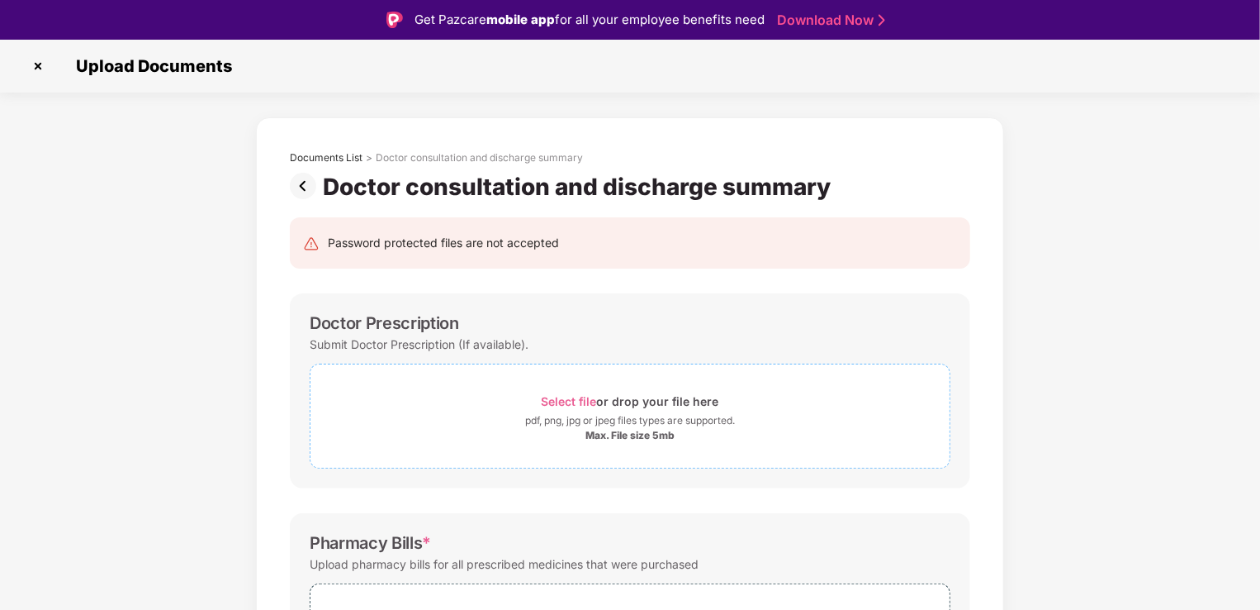
scroll to position [165, 0]
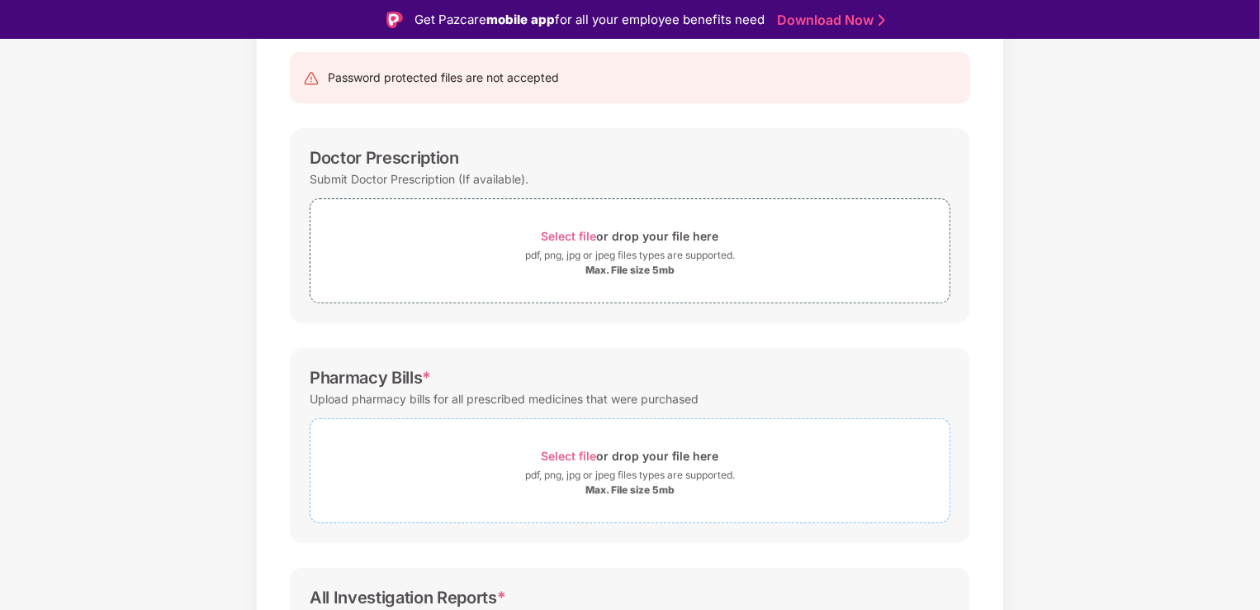
click at [539, 455] on div "Select file or drop your file here" at bounding box center [630, 455] width 639 height 22
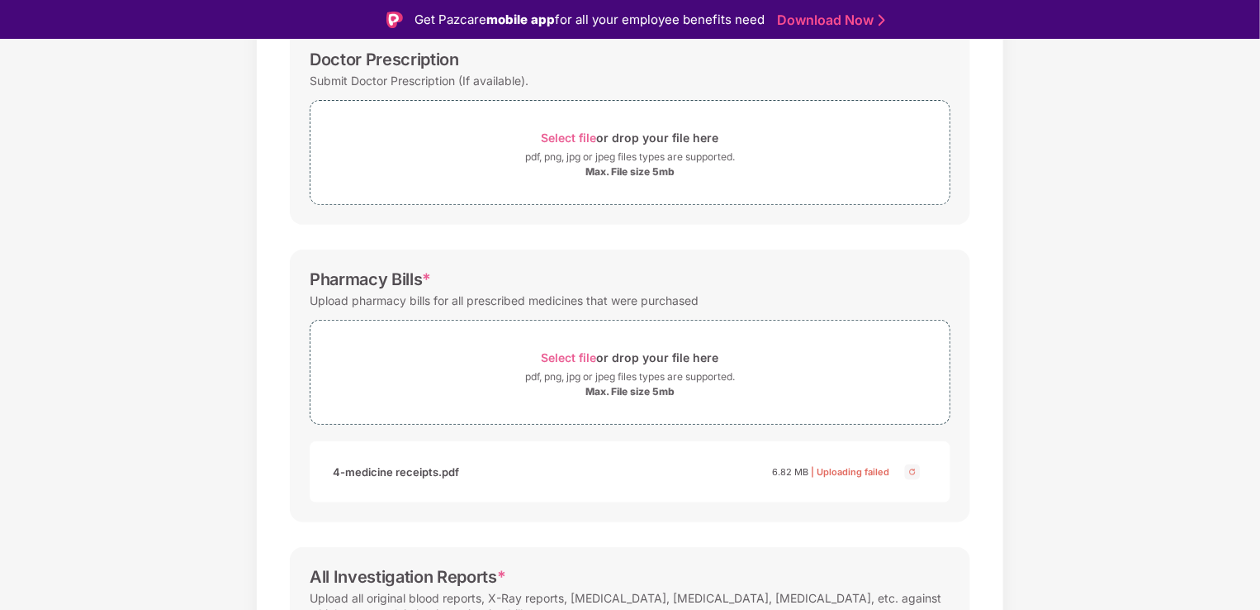
scroll to position [139, 0]
